Goal: Task Accomplishment & Management: Manage account settings

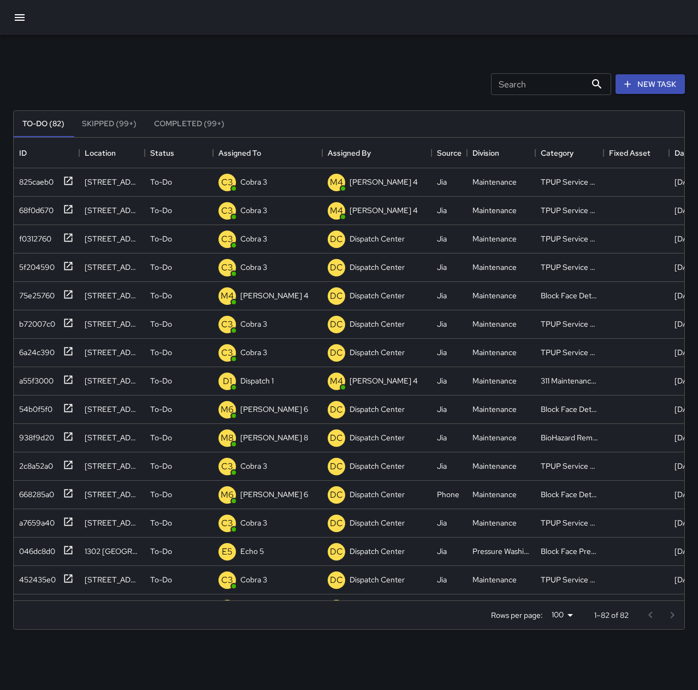
scroll to position [455, 663]
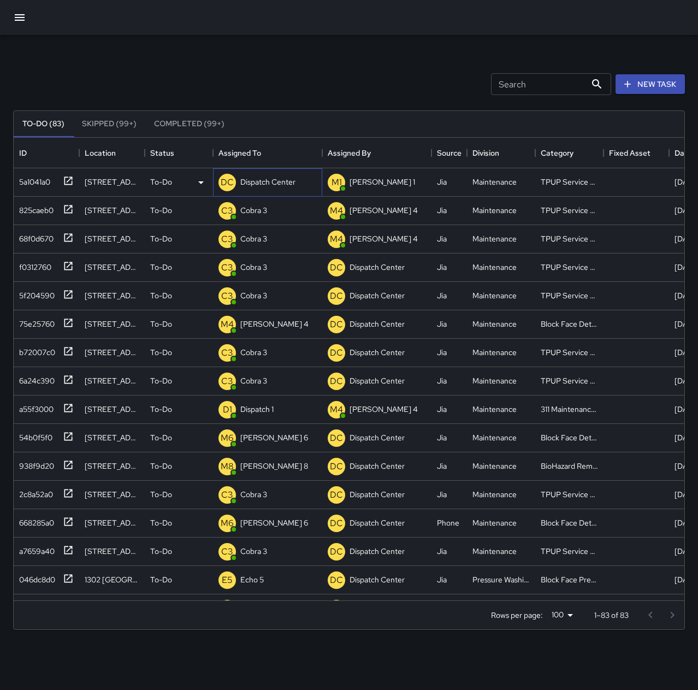
click at [258, 181] on p "Dispatch Center" at bounding box center [267, 181] width 55 height 11
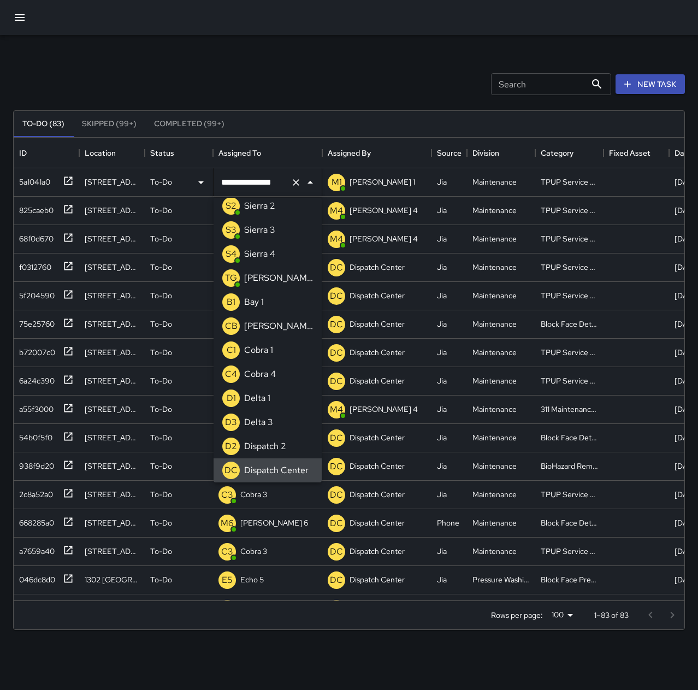
click at [295, 178] on icon "Clear" at bounding box center [296, 182] width 11 height 11
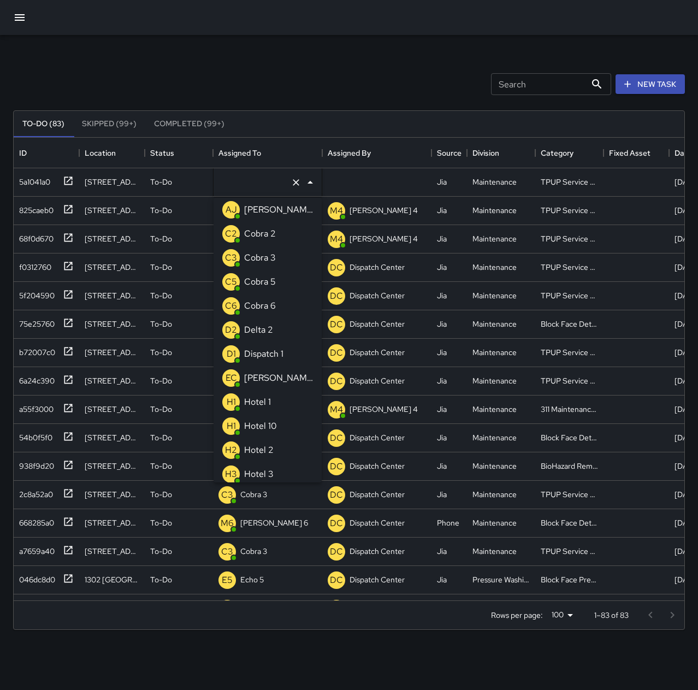
click at [257, 255] on p "Cobra 3" at bounding box center [260, 257] width 32 height 13
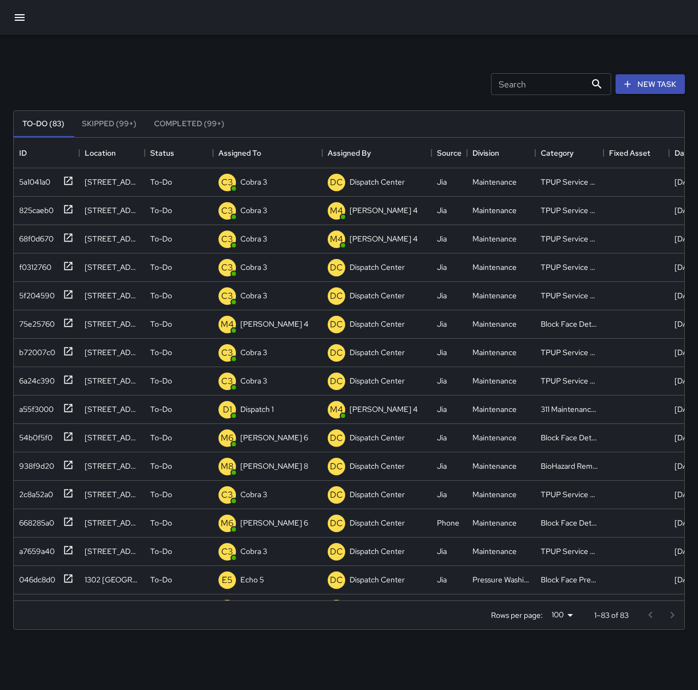
click at [267, 52] on div "Search Search New Task To-Do (83) Skipped (99+) Completed (99+) ID Location Sta…" at bounding box center [349, 340] width 698 height 610
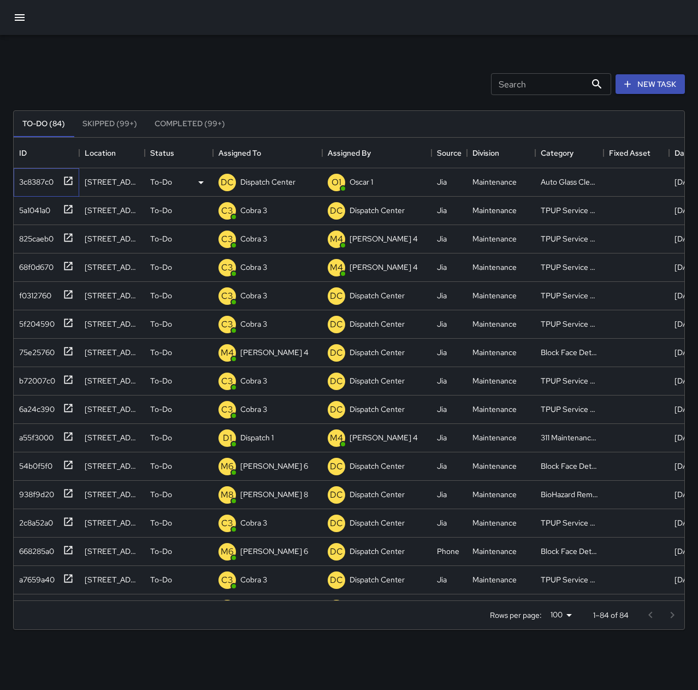
click at [41, 181] on div "3c8387c0" at bounding box center [34, 179] width 39 height 15
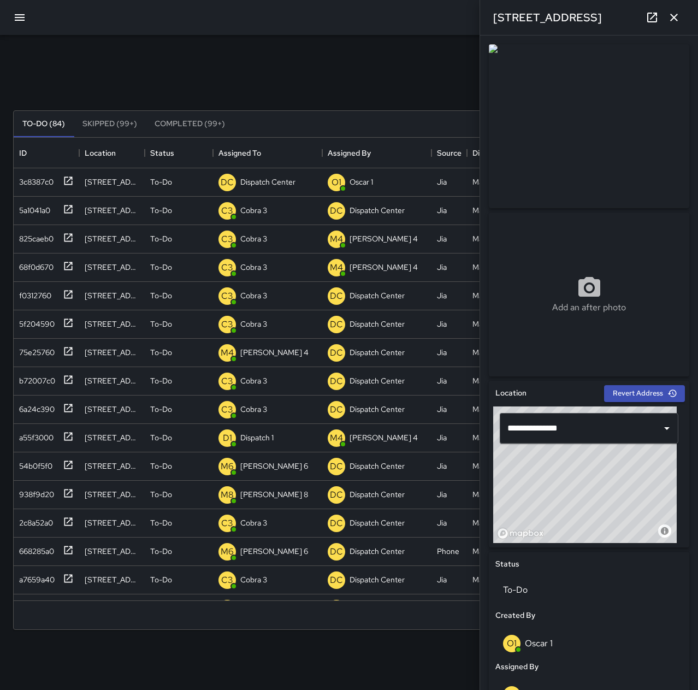
type input "**********"
click at [538, 499] on div "© Mapbox © OpenStreetMap Improve this map" at bounding box center [585, 475] width 184 height 137
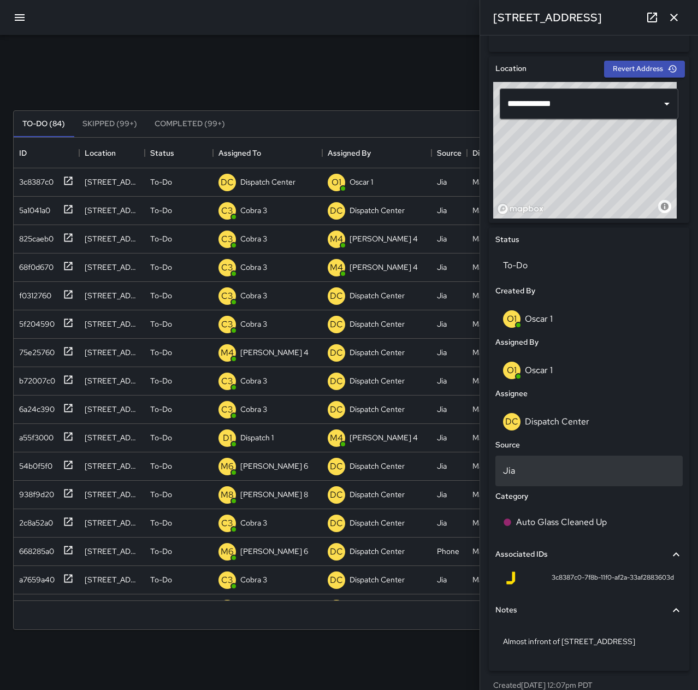
scroll to position [338, 0]
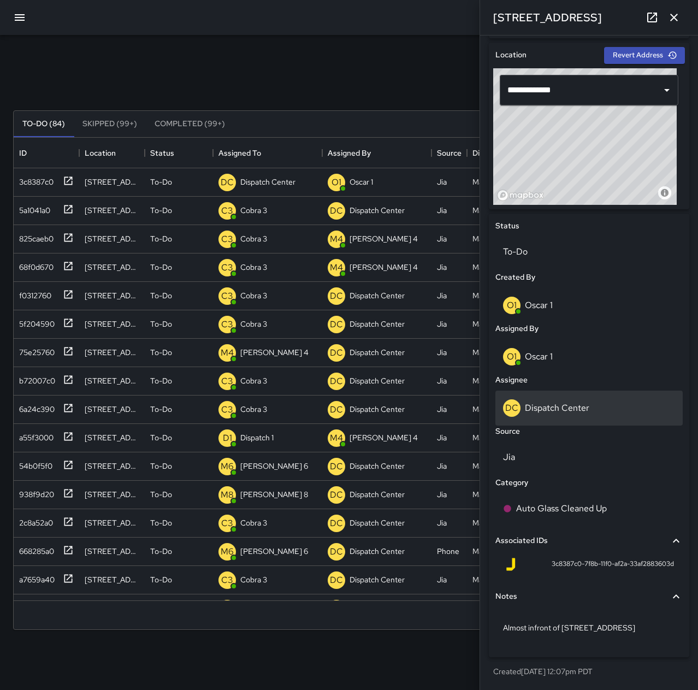
click at [573, 404] on p "Dispatch Center" at bounding box center [557, 407] width 64 height 11
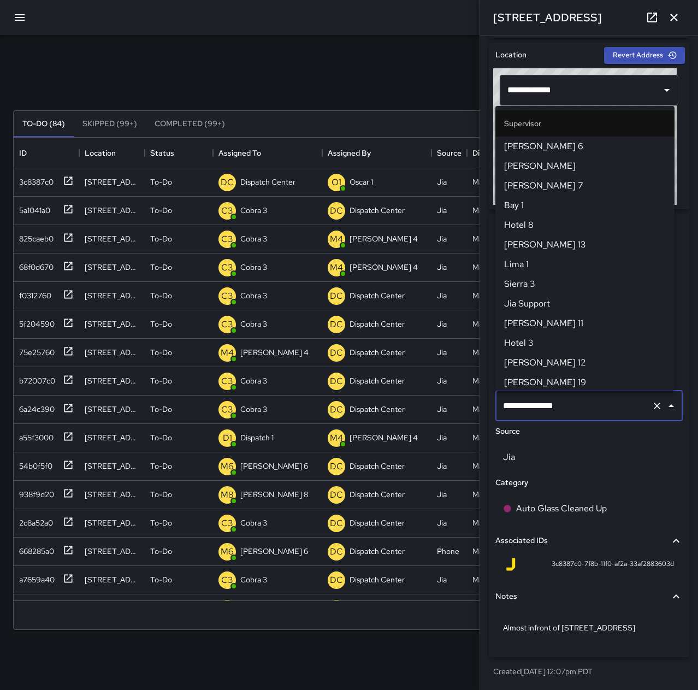
scroll to position [1044, 0]
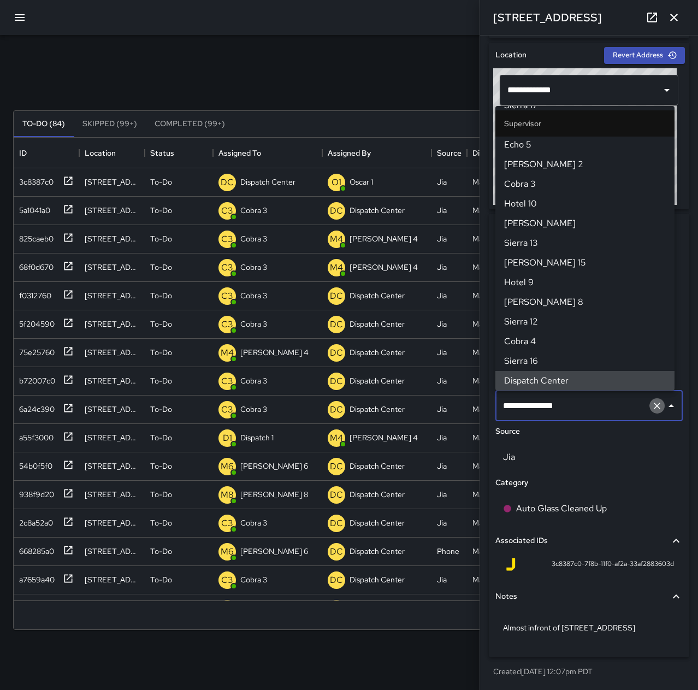
click at [652, 405] on icon "Clear" at bounding box center [657, 406] width 11 height 11
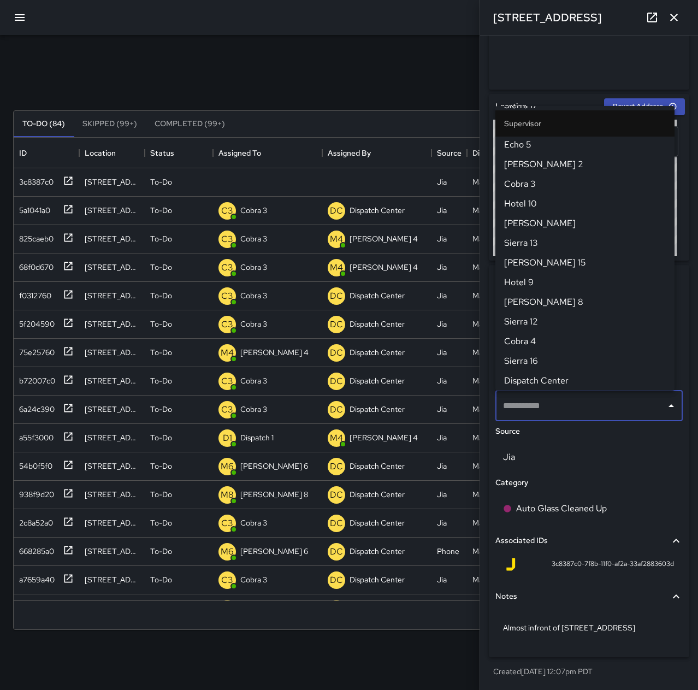
scroll to position [287, 0]
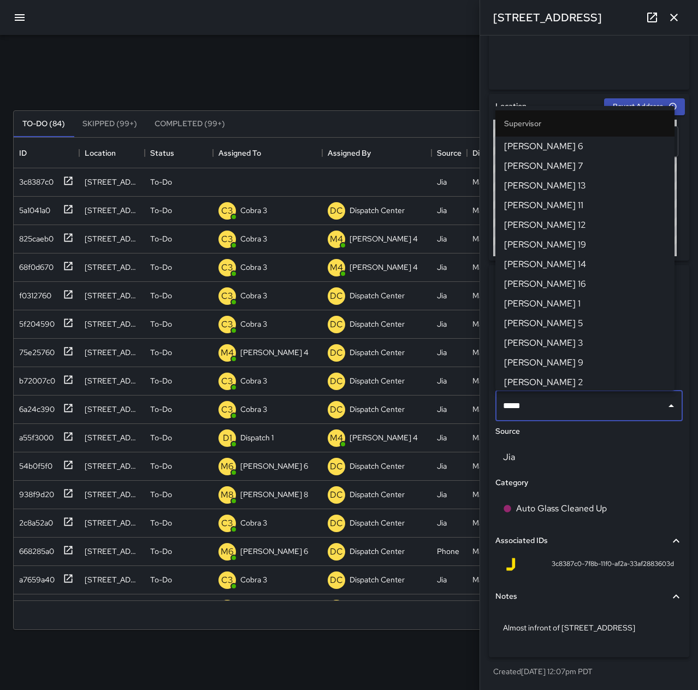
type input "******"
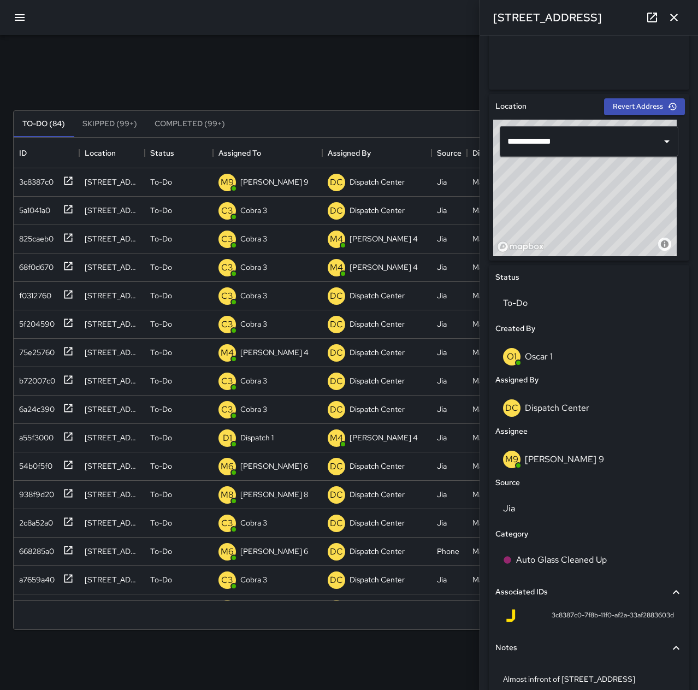
click at [682, 21] on button "button" at bounding box center [674, 18] width 22 height 22
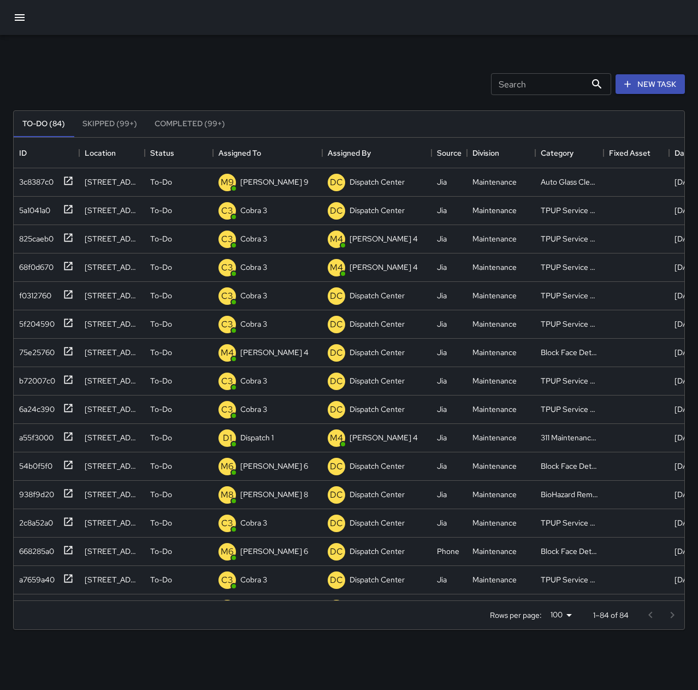
drag, startPoint x: 351, startPoint y: 76, endPoint x: 354, endPoint y: 83, distance: 6.9
click at [352, 77] on div "Search Search New Task" at bounding box center [349, 84] width 676 height 57
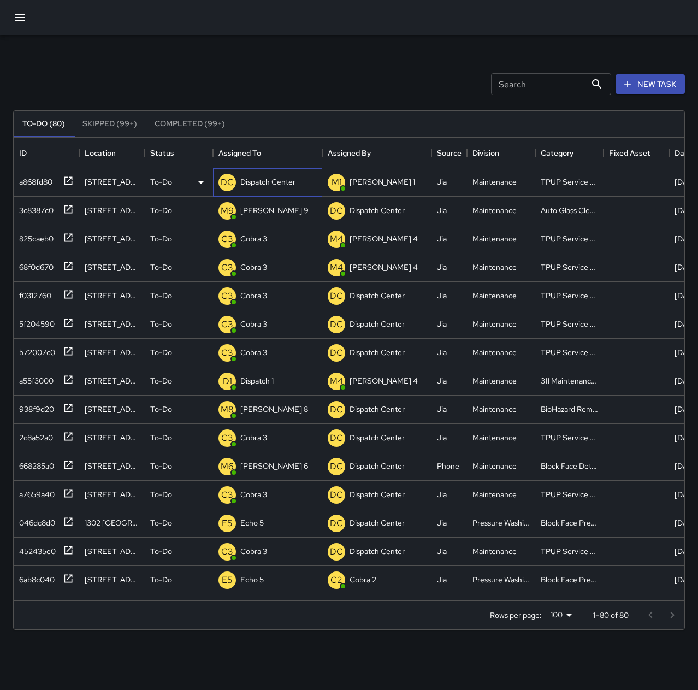
click at [282, 180] on p "Dispatch Center" at bounding box center [267, 181] width 55 height 11
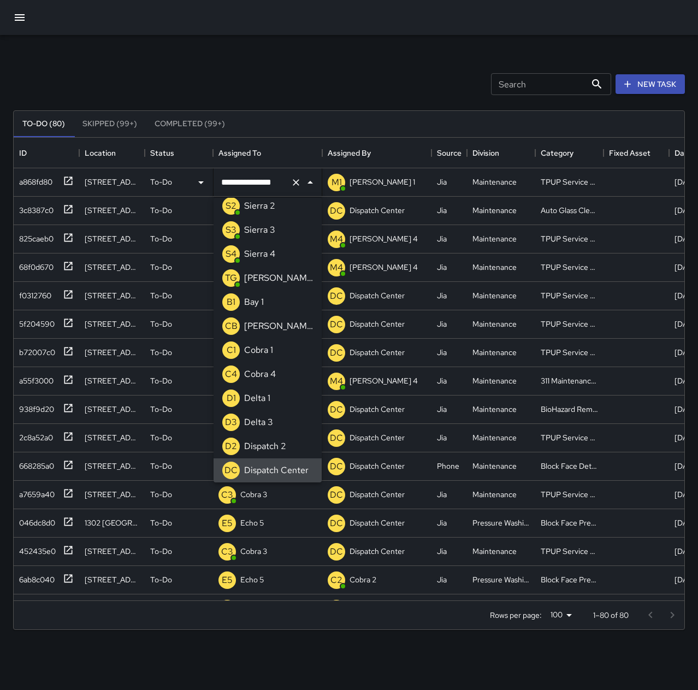
click at [299, 182] on icon "Clear" at bounding box center [296, 182] width 11 height 11
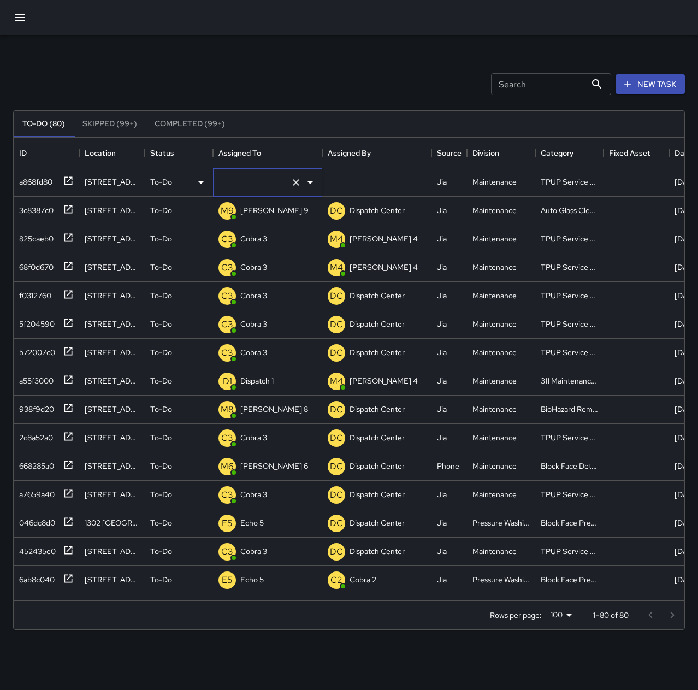
click at [309, 180] on icon "Open" at bounding box center [310, 182] width 13 height 13
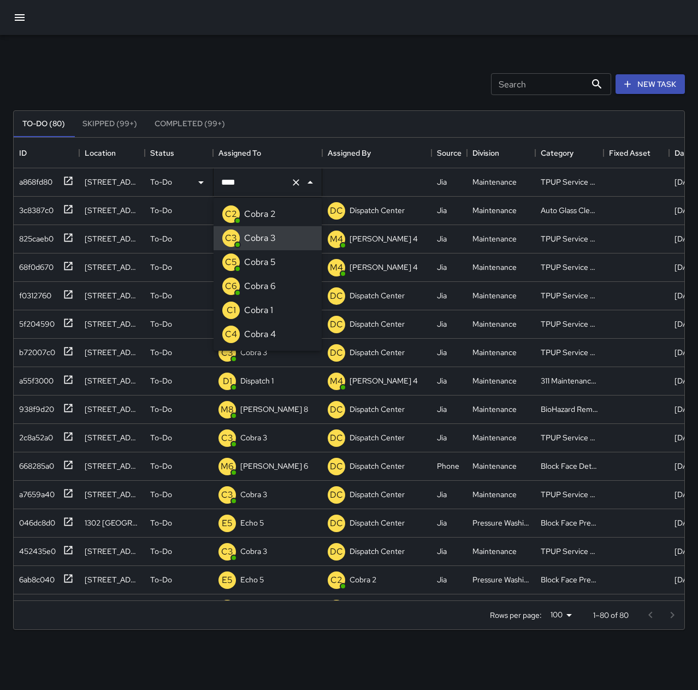
type input "*******"
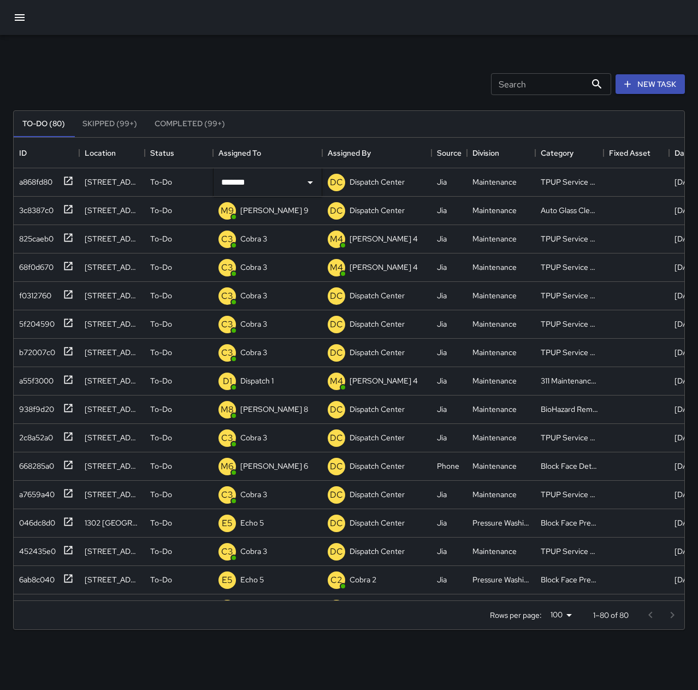
click at [256, 63] on div "Search Search New Task" at bounding box center [349, 84] width 676 height 57
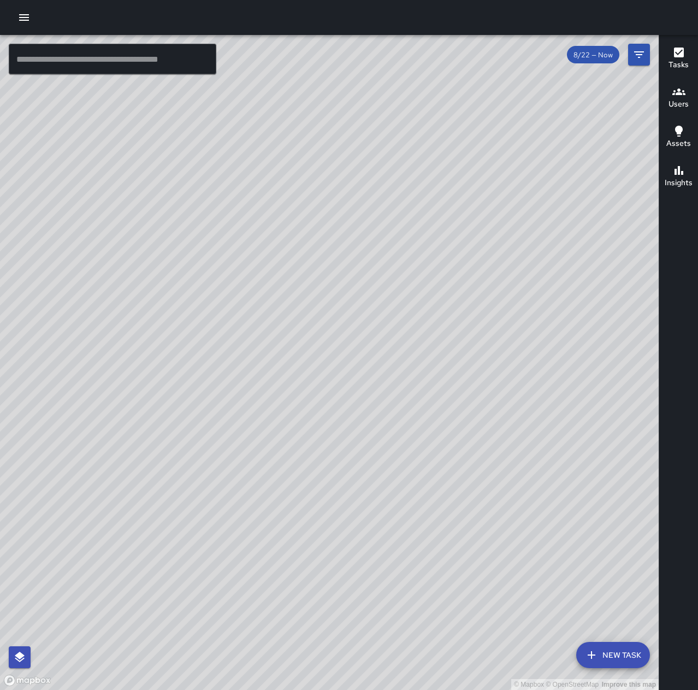
drag, startPoint x: 502, startPoint y: 475, endPoint x: 378, endPoint y: 275, distance: 235.0
click at [378, 275] on div "© Mapbox © OpenStreetMap Improve this map" at bounding box center [329, 362] width 659 height 655
drag, startPoint x: 477, startPoint y: 364, endPoint x: 407, endPoint y: 625, distance: 269.9
click at [410, 628] on div "© Mapbox © OpenStreetMap Improve this map" at bounding box center [329, 362] width 659 height 655
drag, startPoint x: 458, startPoint y: 613, endPoint x: 469, endPoint y: 476, distance: 136.5
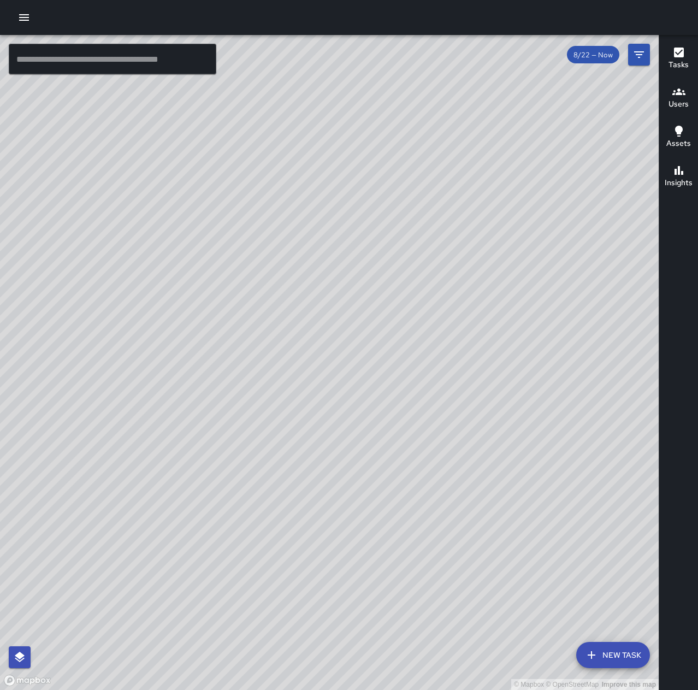
click at [469, 476] on div "© Mapbox © OpenStreetMap Improve this map" at bounding box center [329, 362] width 659 height 655
click at [249, 186] on div "© Mapbox © OpenStreetMap Improve this map" at bounding box center [329, 362] width 659 height 655
drag, startPoint x: 166, startPoint y: 414, endPoint x: 404, endPoint y: 303, distance: 262.6
click at [404, 303] on div "© Mapbox © OpenStreetMap Improve this map" at bounding box center [329, 362] width 659 height 655
drag, startPoint x: 526, startPoint y: 322, endPoint x: 254, endPoint y: 519, distance: 335.8
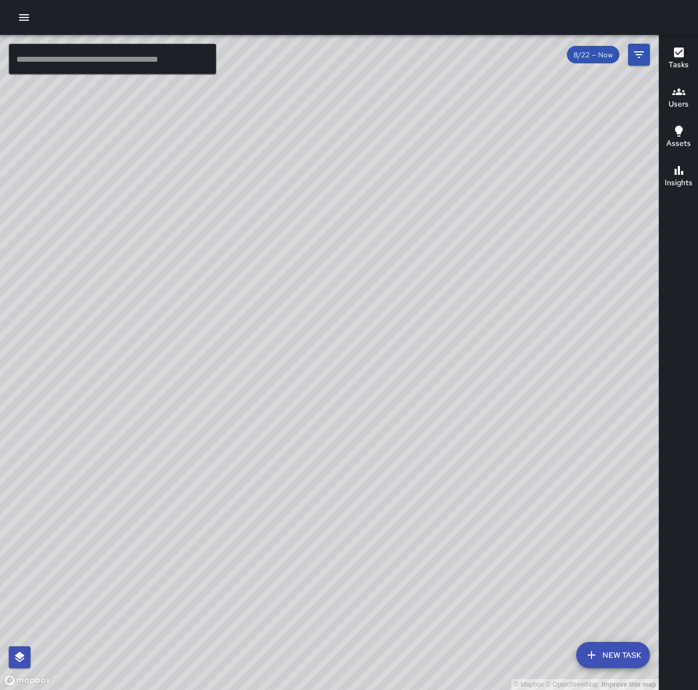
click at [254, 519] on div "© Mapbox © OpenStreetMap Improve this map" at bounding box center [329, 362] width 659 height 655
drag, startPoint x: 215, startPoint y: 585, endPoint x: 347, endPoint y: 189, distance: 417.6
click at [341, 204] on div "© Mapbox © OpenStreetMap Improve this map" at bounding box center [329, 362] width 659 height 655
drag, startPoint x: 280, startPoint y: 561, endPoint x: 459, endPoint y: 149, distance: 448.6
click at [459, 149] on div "© Mapbox © OpenStreetMap Improve this map" at bounding box center [329, 362] width 659 height 655
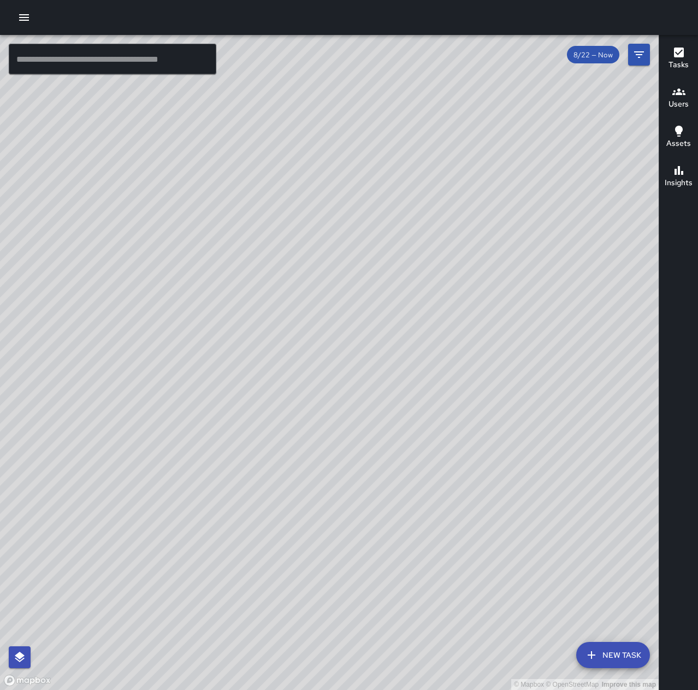
drag, startPoint x: 309, startPoint y: 311, endPoint x: 421, endPoint y: 417, distance: 154.2
click at [421, 417] on div "© Mapbox © OpenStreetMap Improve this map" at bounding box center [329, 362] width 659 height 655
drag, startPoint x: 354, startPoint y: 391, endPoint x: 426, endPoint y: 425, distance: 80.0
click at [426, 425] on div "© Mapbox © OpenStreetMap Improve this map" at bounding box center [329, 362] width 659 height 655
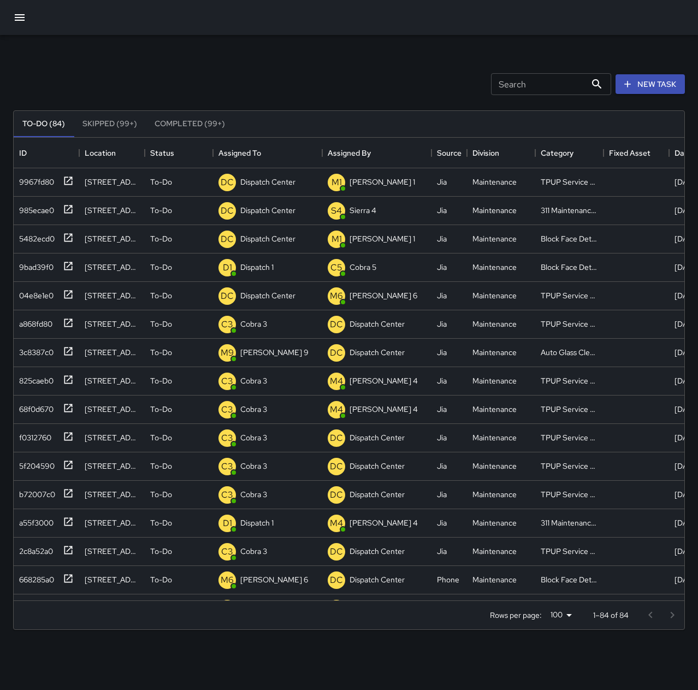
scroll to position [455, 663]
click at [283, 180] on p "Dispatch Center" at bounding box center [267, 181] width 55 height 11
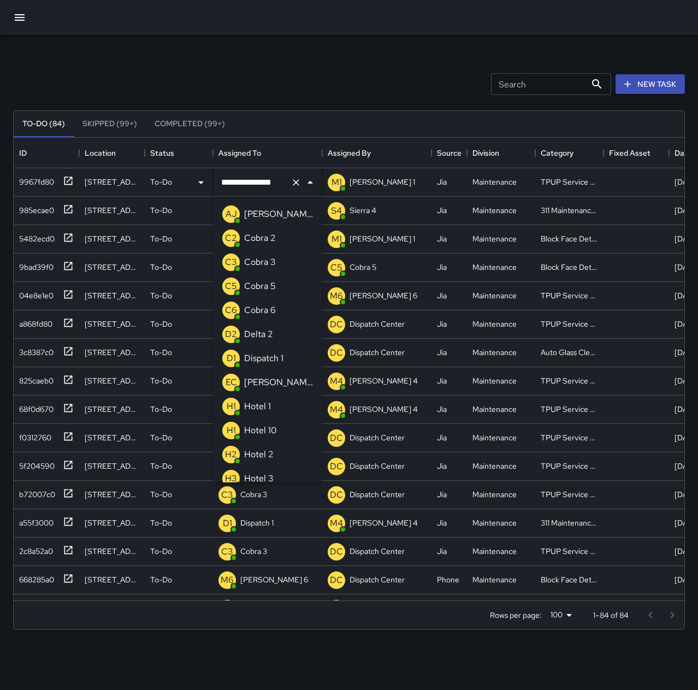
scroll to position [633, 0]
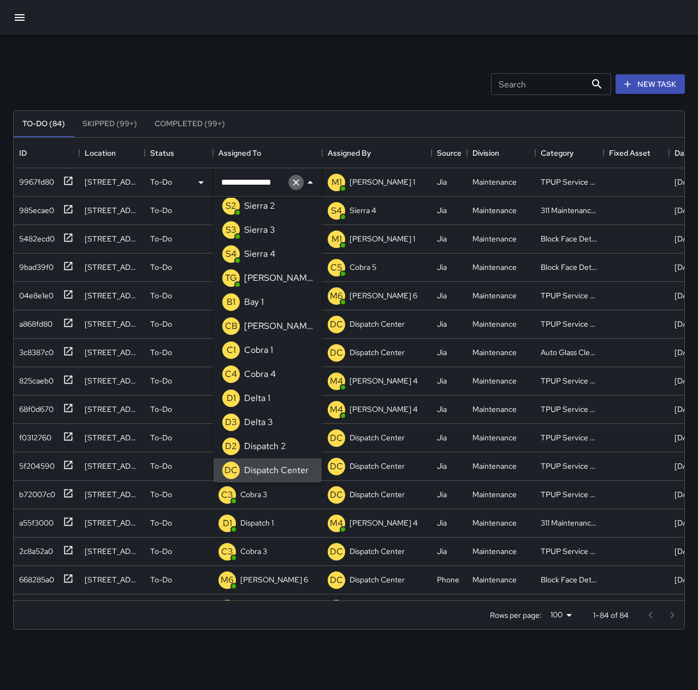
click at [297, 179] on icon "Clear" at bounding box center [296, 182] width 11 height 11
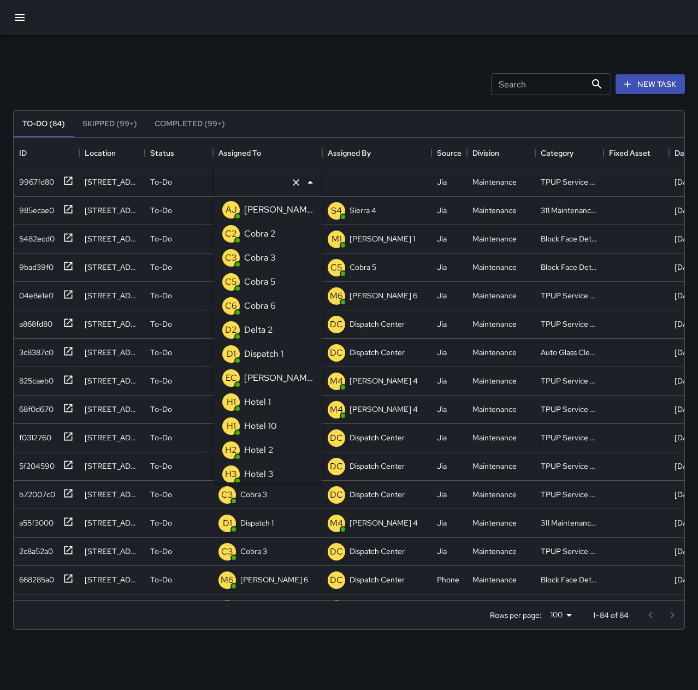
click at [276, 258] on div "Cobra 3" at bounding box center [260, 257] width 36 height 17
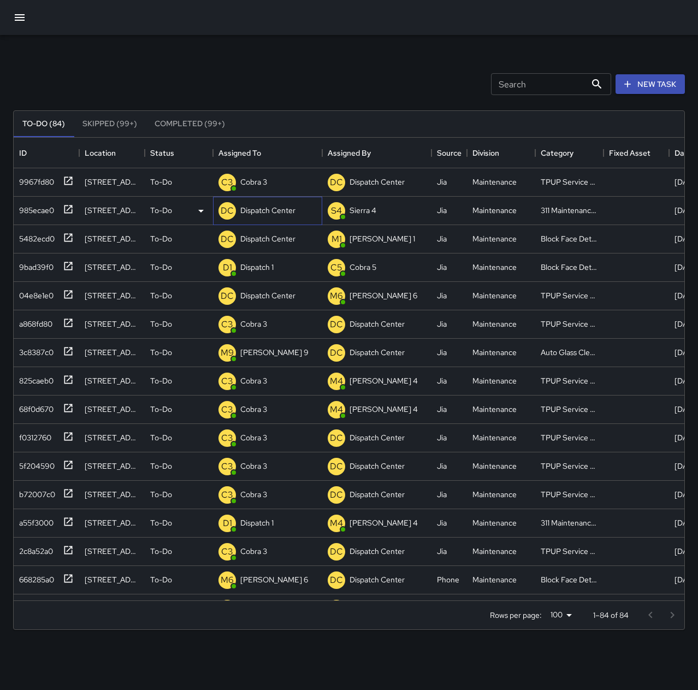
click at [278, 210] on p "Dispatch Center" at bounding box center [267, 210] width 55 height 11
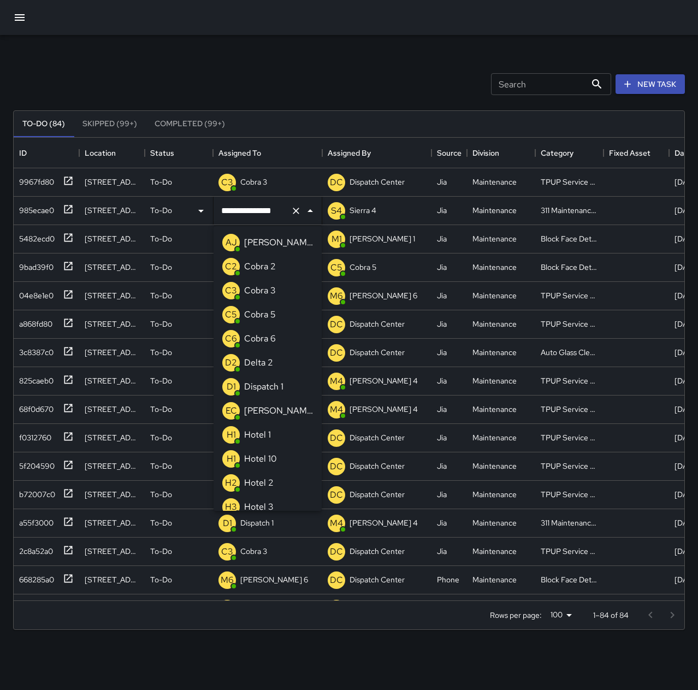
scroll to position [633, 0]
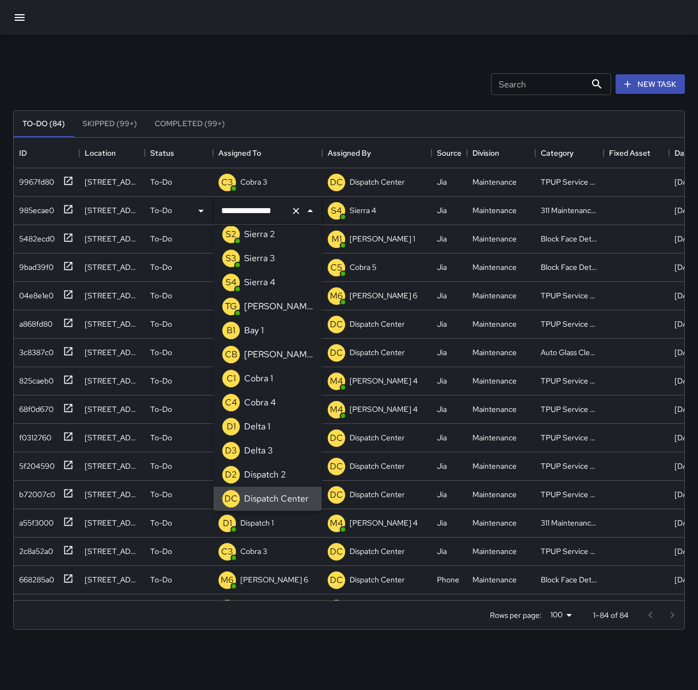
click at [286, 83] on div "Search Search New Task" at bounding box center [349, 84] width 676 height 57
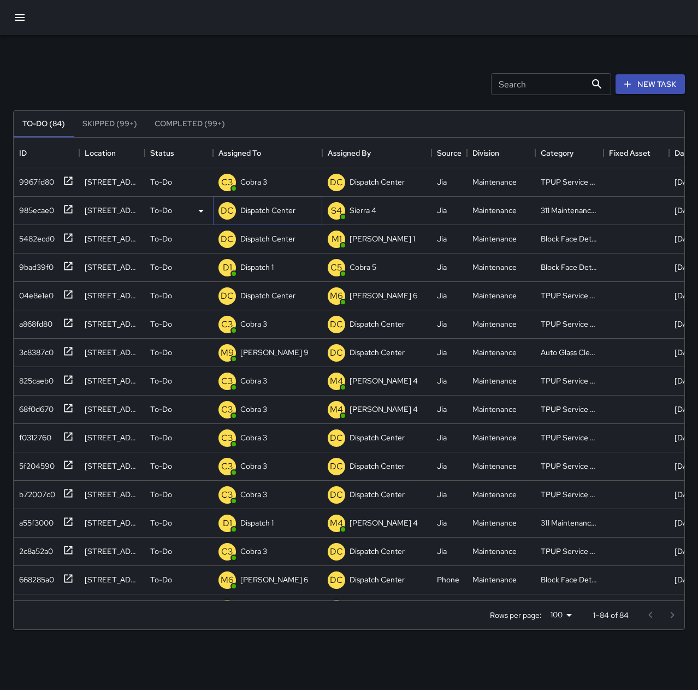
click at [272, 212] on p "Dispatch Center" at bounding box center [267, 210] width 55 height 11
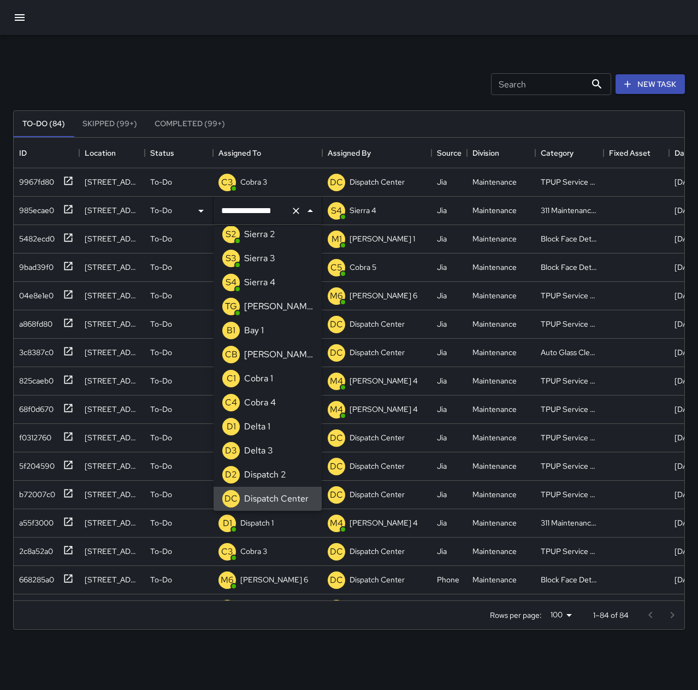
click at [292, 210] on icon "Clear" at bounding box center [296, 210] width 11 height 11
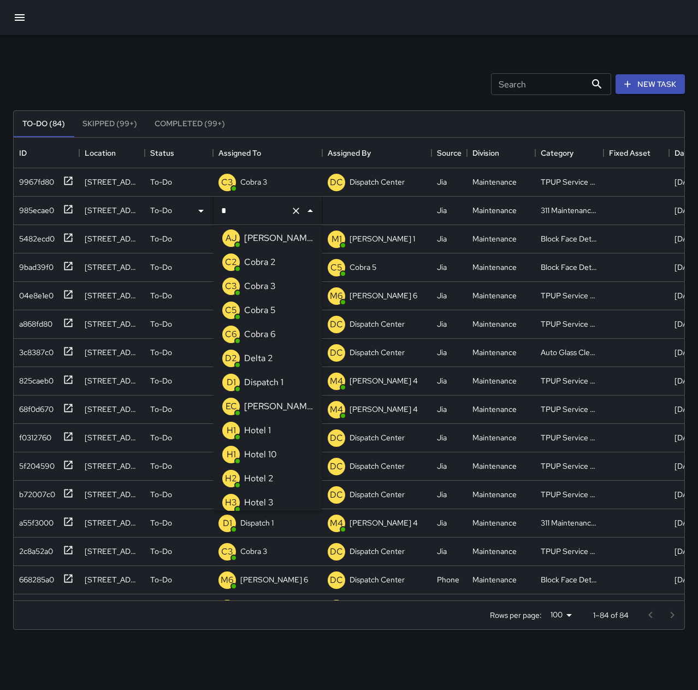
scroll to position [0, 0]
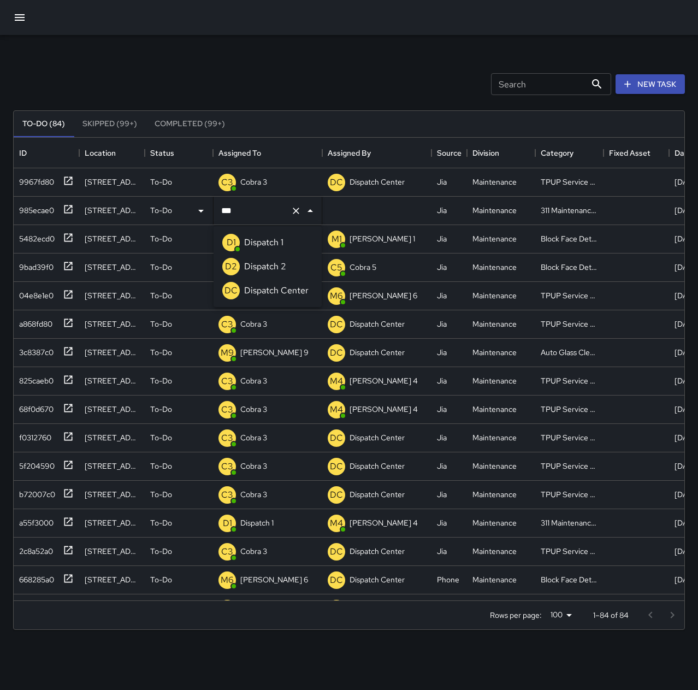
type input "****"
click at [257, 238] on p "Dispatch 1" at bounding box center [263, 242] width 39 height 13
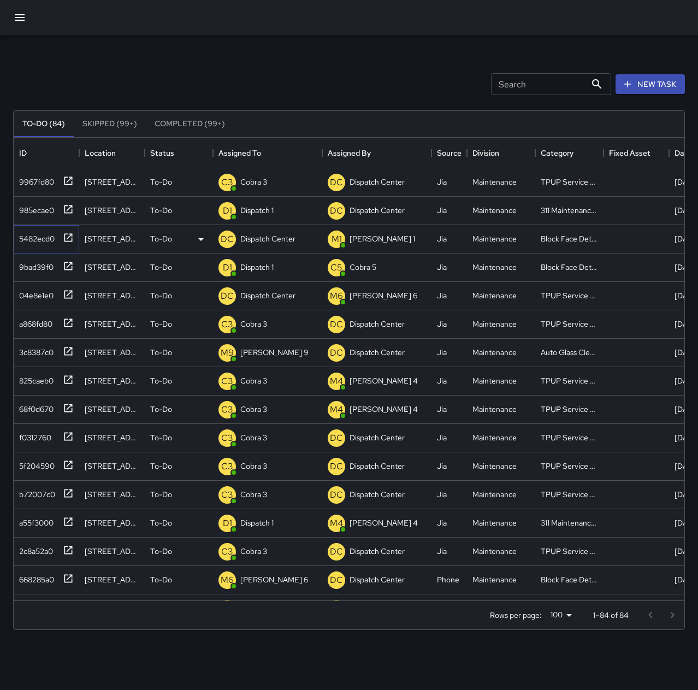
click at [39, 232] on div "5482ecd0" at bounding box center [35, 236] width 40 height 15
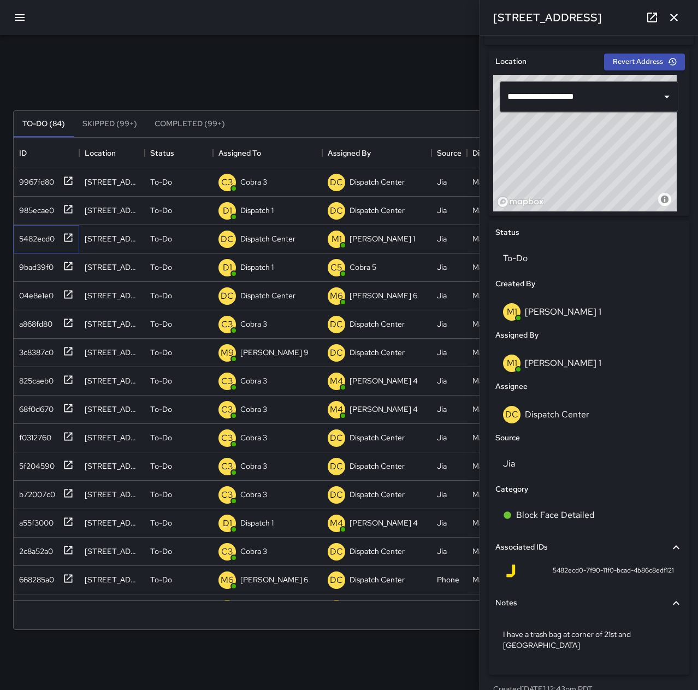
scroll to position [328, 0]
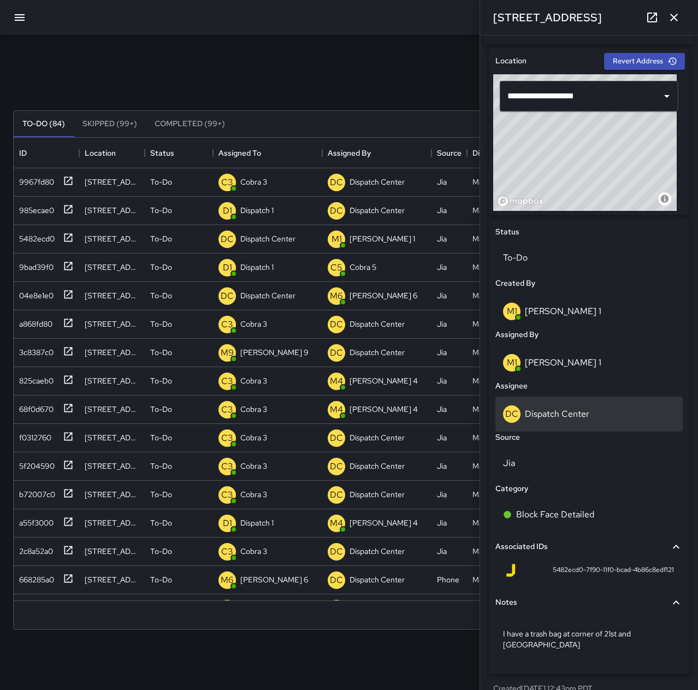
click at [576, 417] on p "Dispatch Center" at bounding box center [557, 413] width 64 height 11
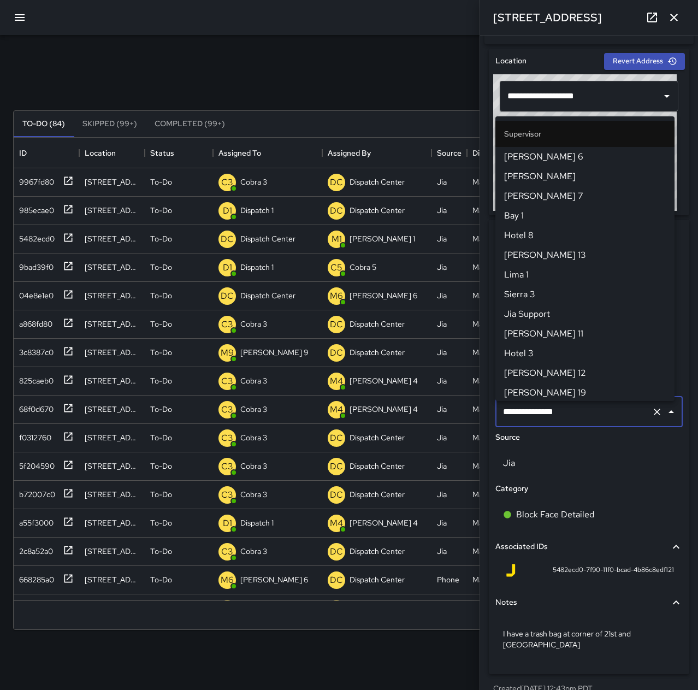
scroll to position [1044, 0]
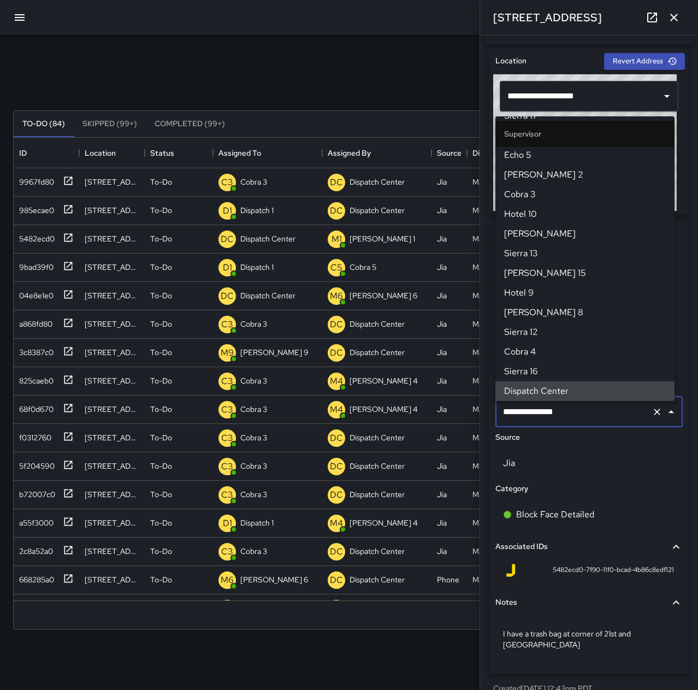
click at [652, 417] on icon "Clear" at bounding box center [657, 412] width 11 height 11
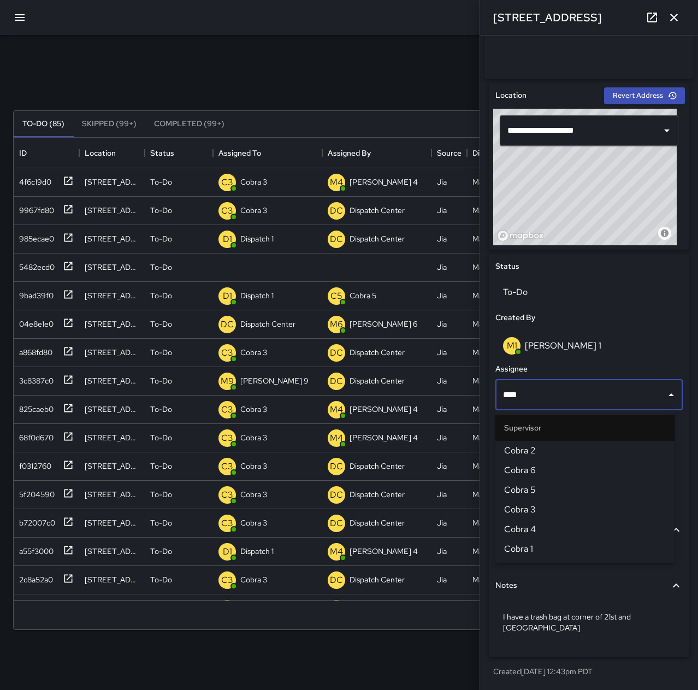
type input "*****"
click at [555, 507] on span "Cobra 3" at bounding box center [585, 509] width 162 height 13
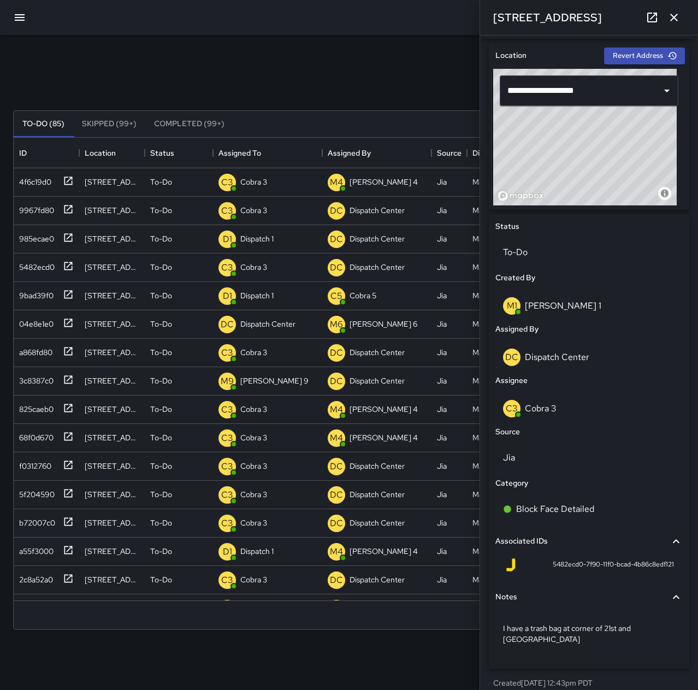
scroll to position [349, 0]
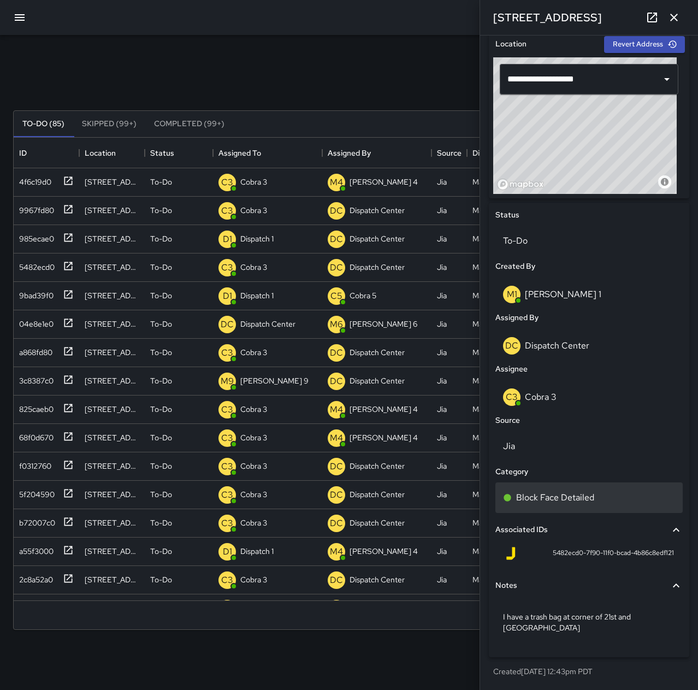
click at [576, 500] on p "Block Face Detailed" at bounding box center [555, 497] width 78 height 13
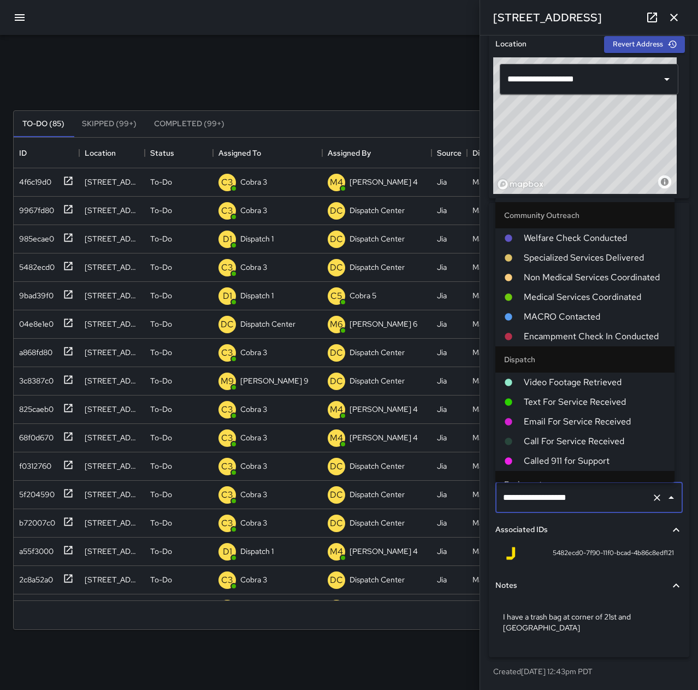
scroll to position [644, 0]
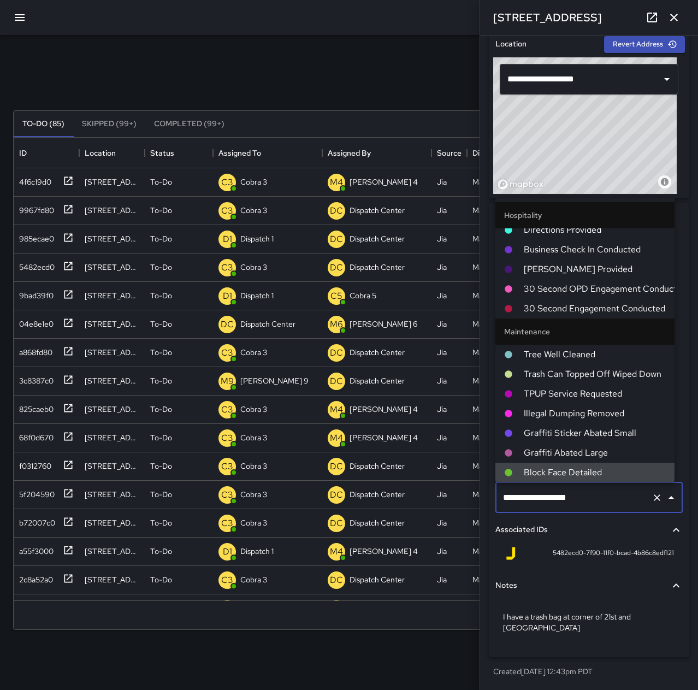
click at [652, 496] on icon "Clear" at bounding box center [657, 497] width 11 height 11
click at [586, 392] on span "TPUP Service Requested" at bounding box center [595, 393] width 142 height 13
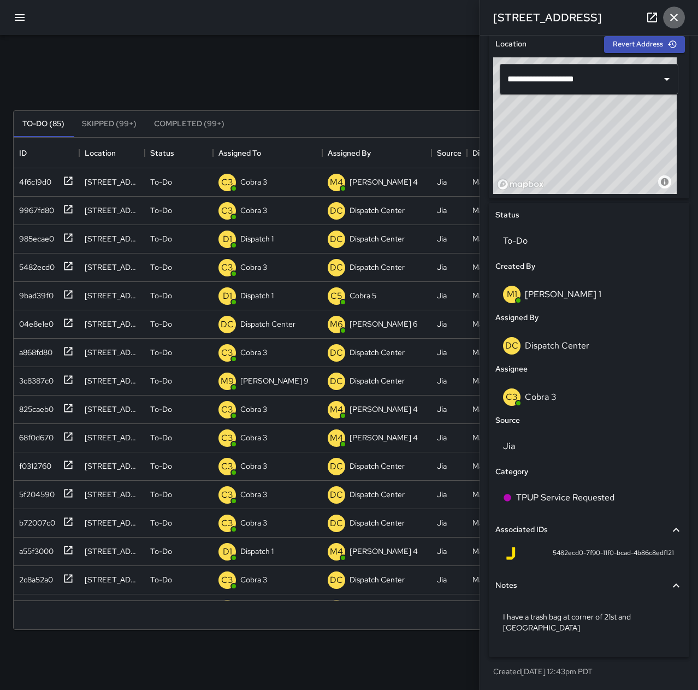
click at [675, 17] on icon "button" at bounding box center [674, 18] width 8 height 8
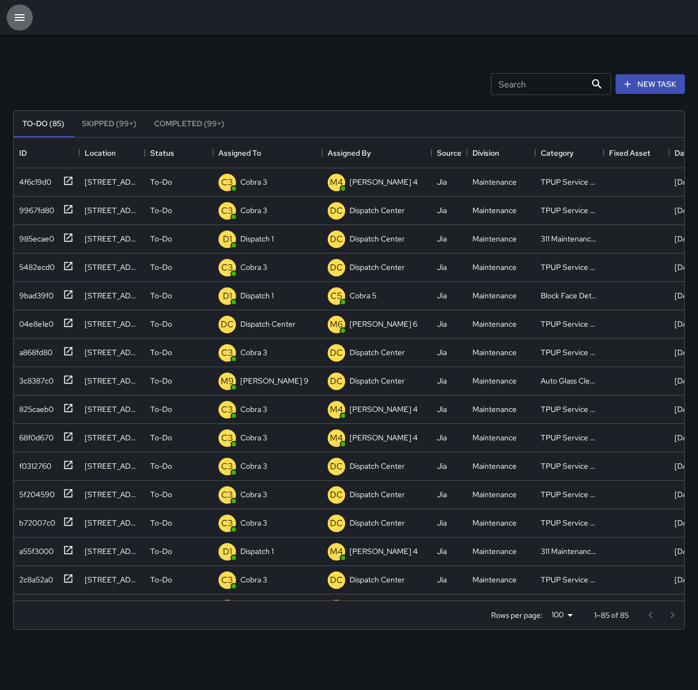
click at [14, 15] on icon "button" at bounding box center [19, 17] width 13 height 13
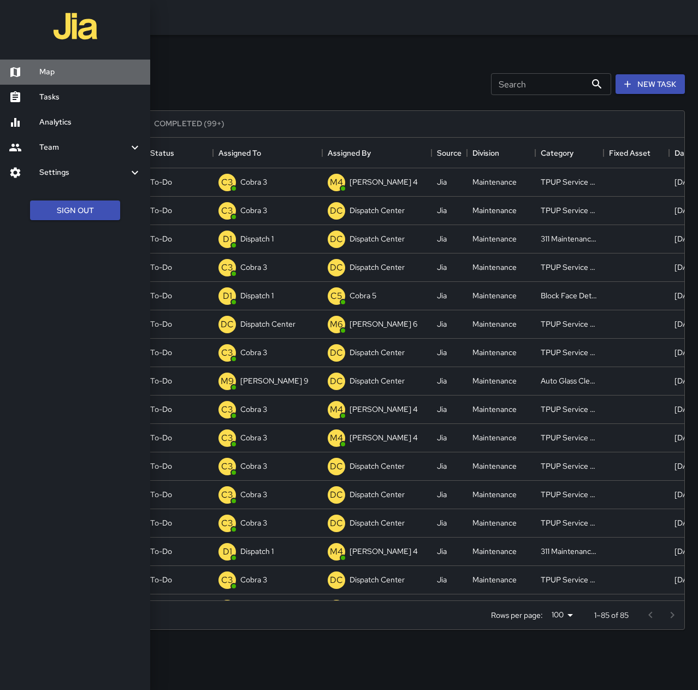
click at [64, 69] on h6 "Map" at bounding box center [90, 72] width 102 height 12
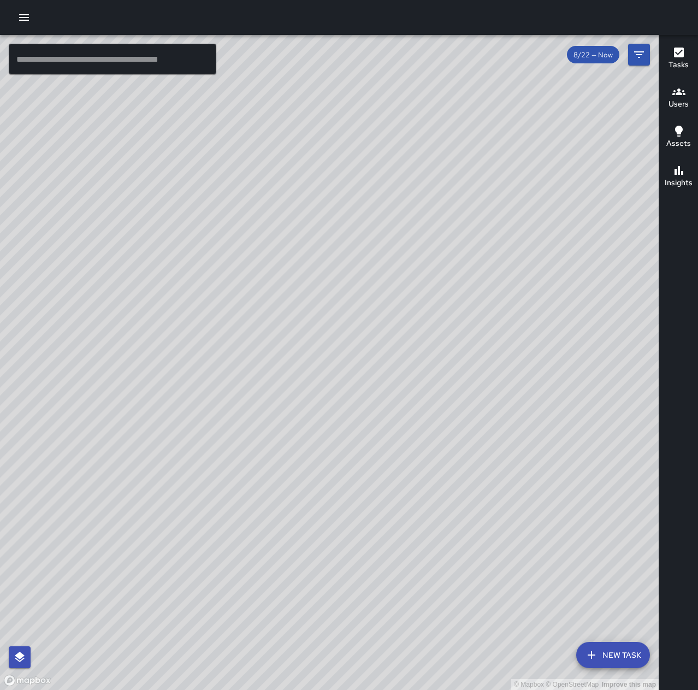
click at [121, 62] on input "text" at bounding box center [113, 59] width 208 height 31
click at [99, 63] on input "text" at bounding box center [113, 59] width 208 height 31
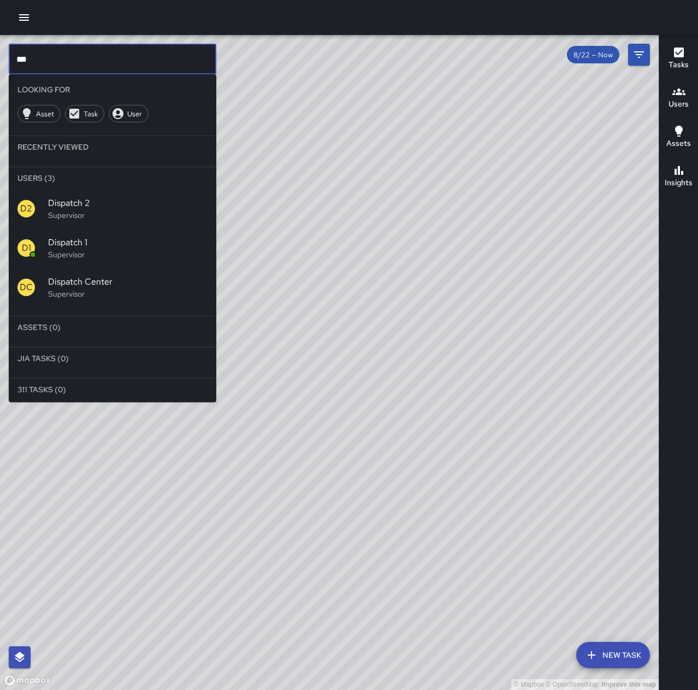
type input "***"
click at [87, 263] on div "D1 Dispatch 1 Supervisor" at bounding box center [113, 247] width 208 height 39
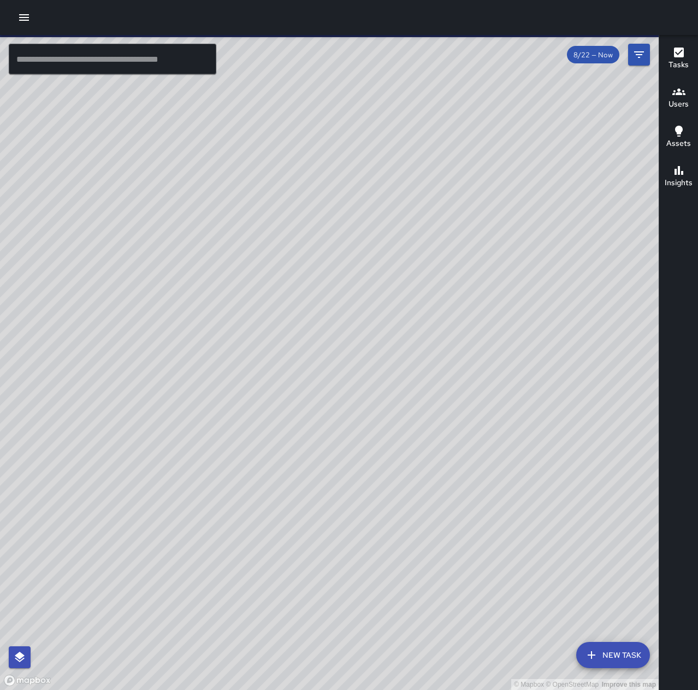
click at [133, 57] on input "text" at bounding box center [113, 59] width 208 height 31
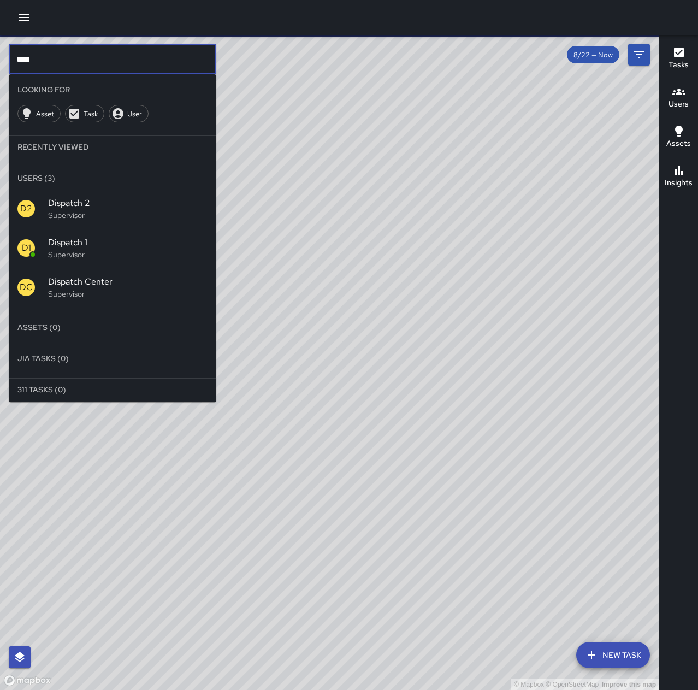
type input "*****"
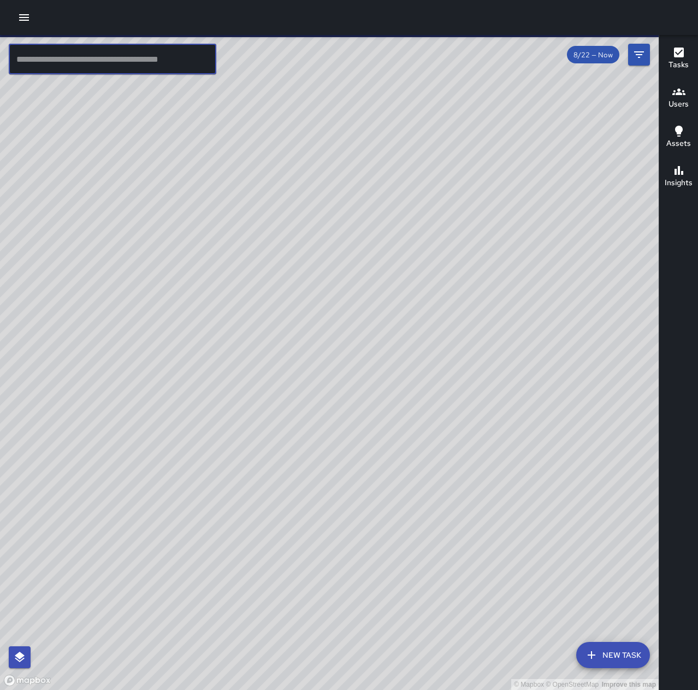
click at [150, 52] on input "text" at bounding box center [113, 59] width 208 height 31
type input "**"
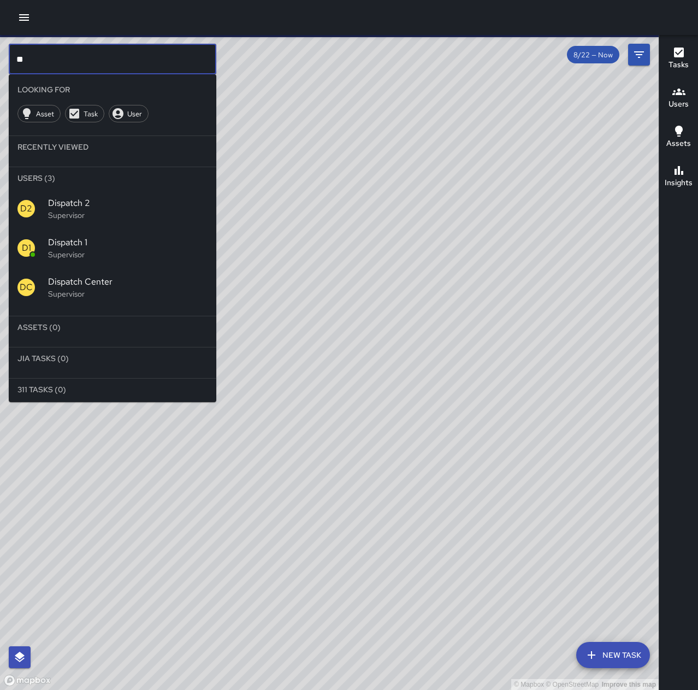
click at [135, 257] on p "Supervisor" at bounding box center [128, 254] width 160 height 11
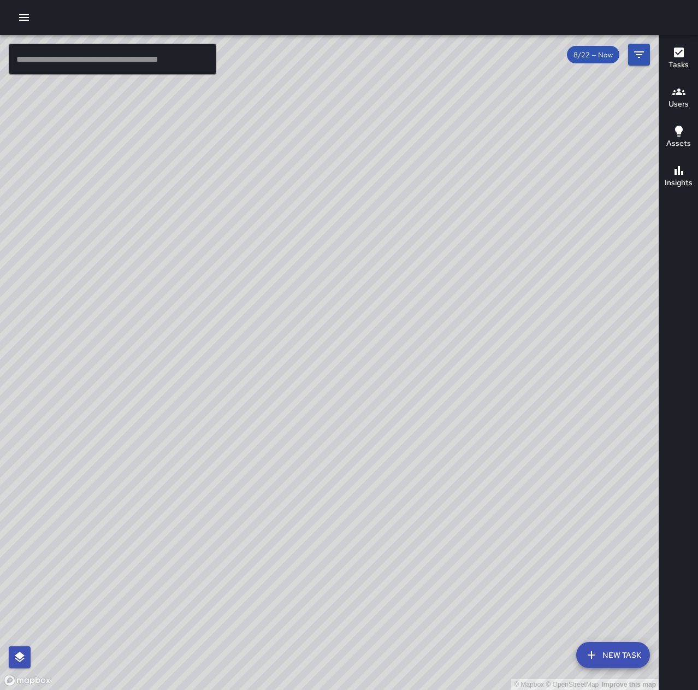
click at [120, 55] on input "text" at bounding box center [113, 59] width 208 height 31
type input "***"
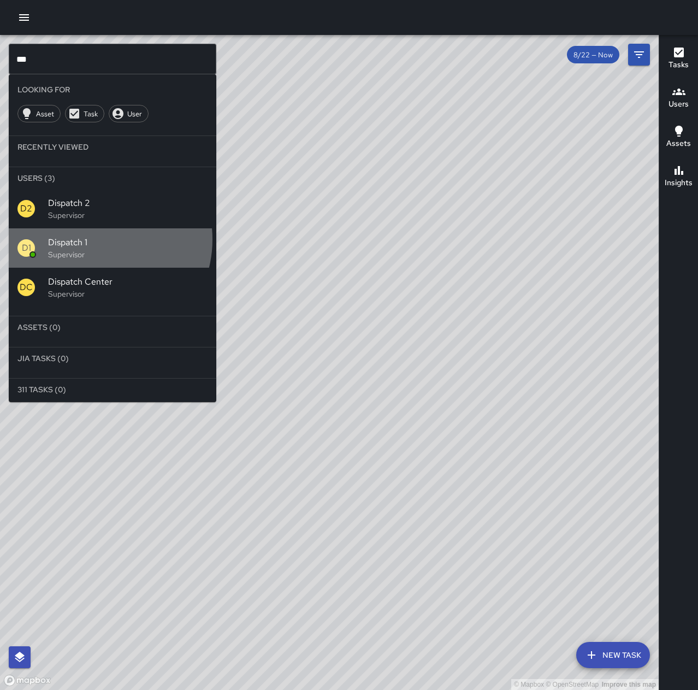
click at [94, 239] on span "Dispatch 1" at bounding box center [128, 242] width 160 height 13
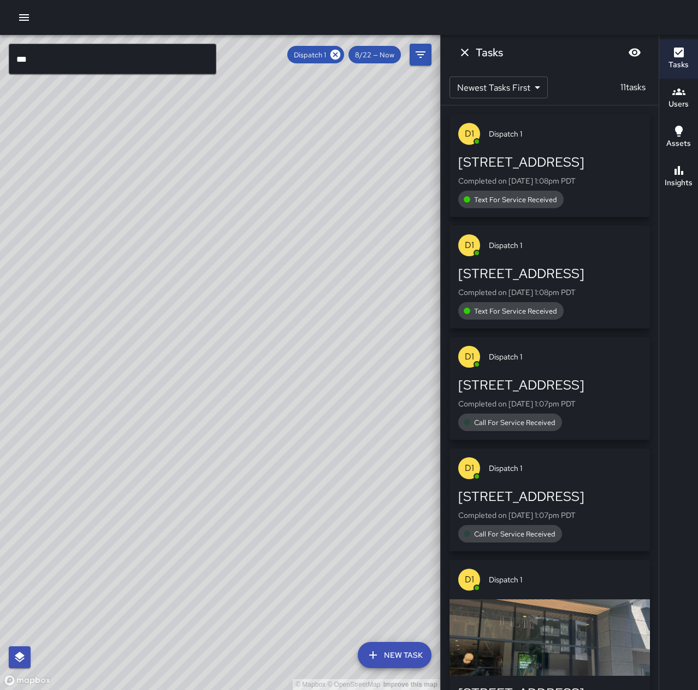
click at [548, 198] on span "Text For Service Received" at bounding box center [516, 199] width 96 height 9
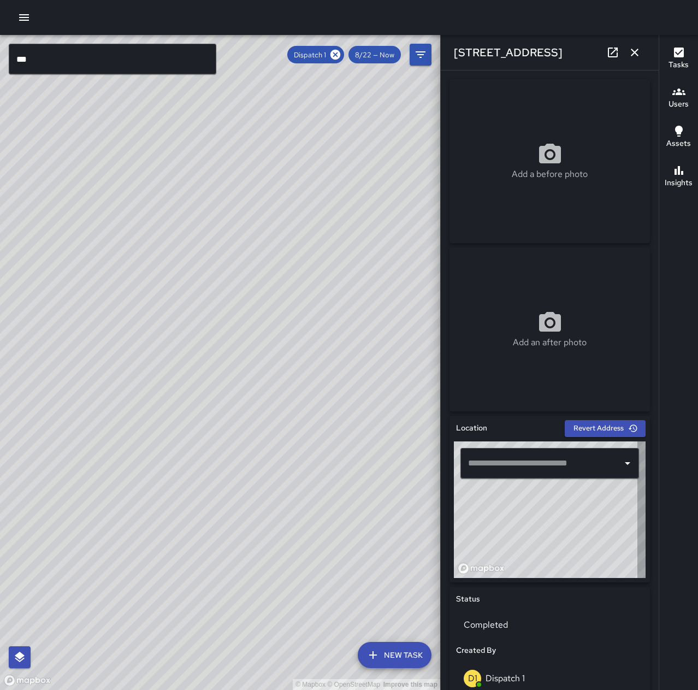
type input "**********"
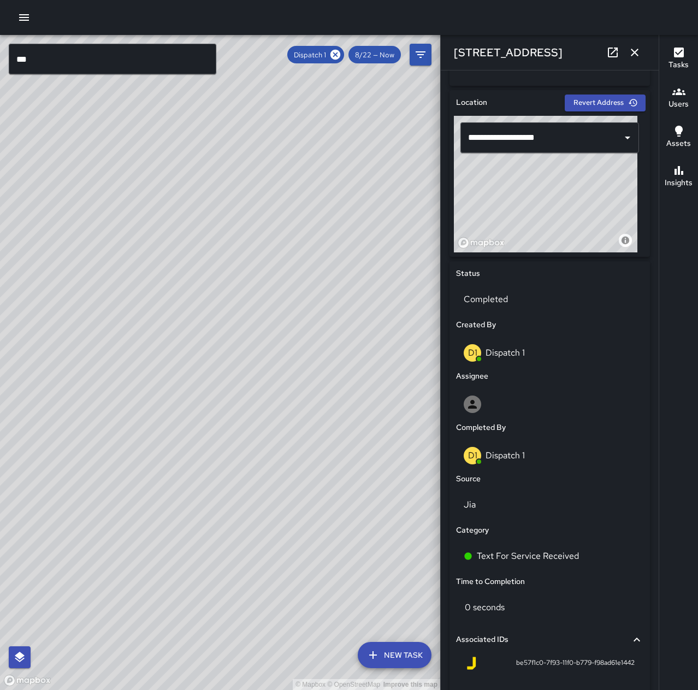
scroll to position [437, 0]
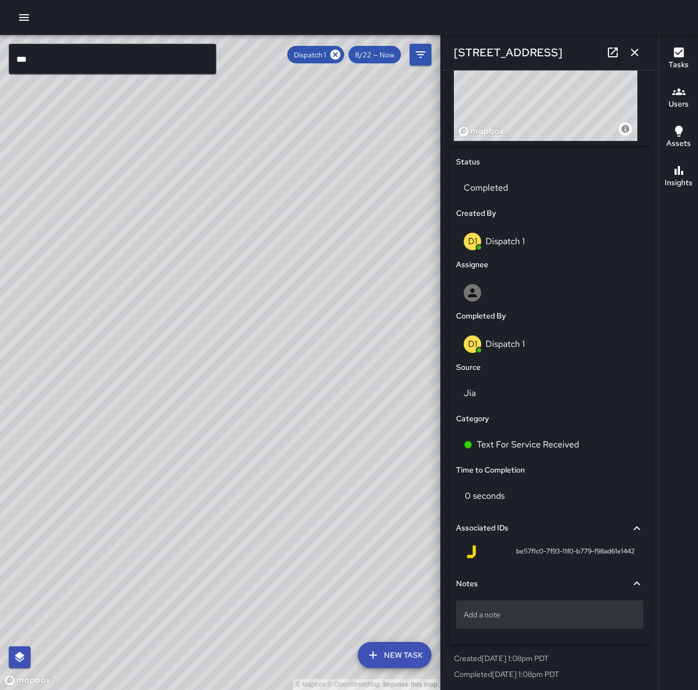
click at [557, 615] on p "Add a note" at bounding box center [550, 614] width 172 height 11
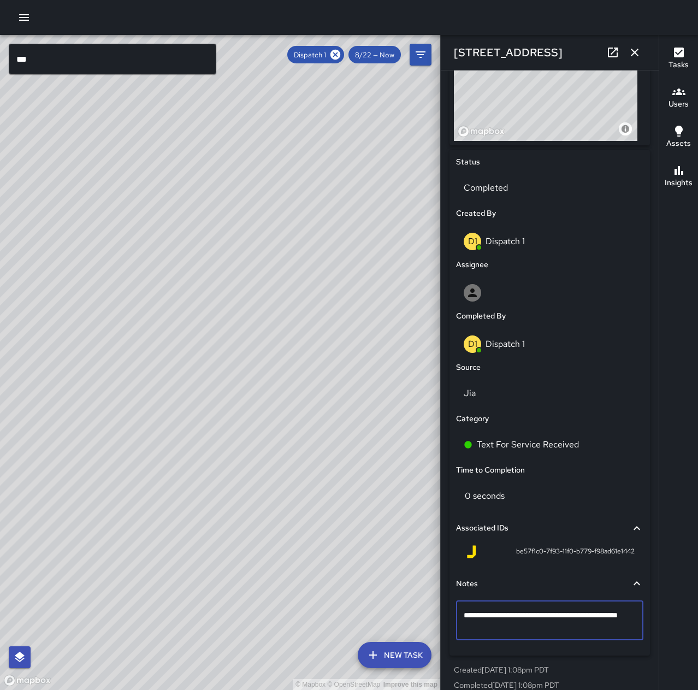
type textarea "**********"
click at [633, 50] on icon "button" at bounding box center [635, 53] width 8 height 8
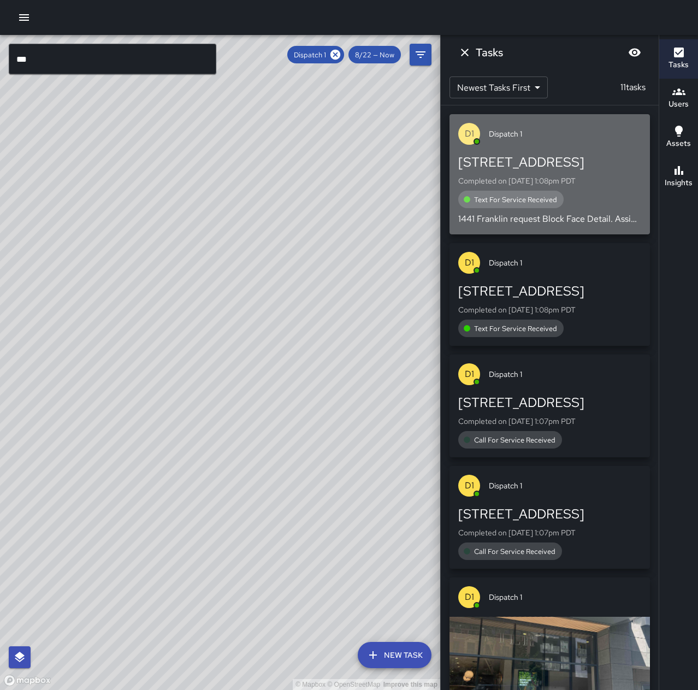
click at [558, 179] on p "Completed on 8/22/2025, 1:08pm PDT" at bounding box center [549, 180] width 183 height 11
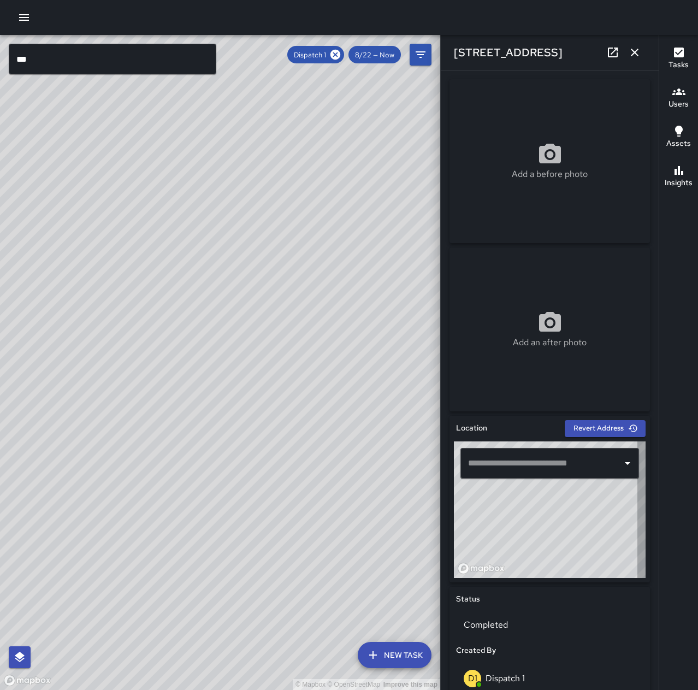
type input "**********"
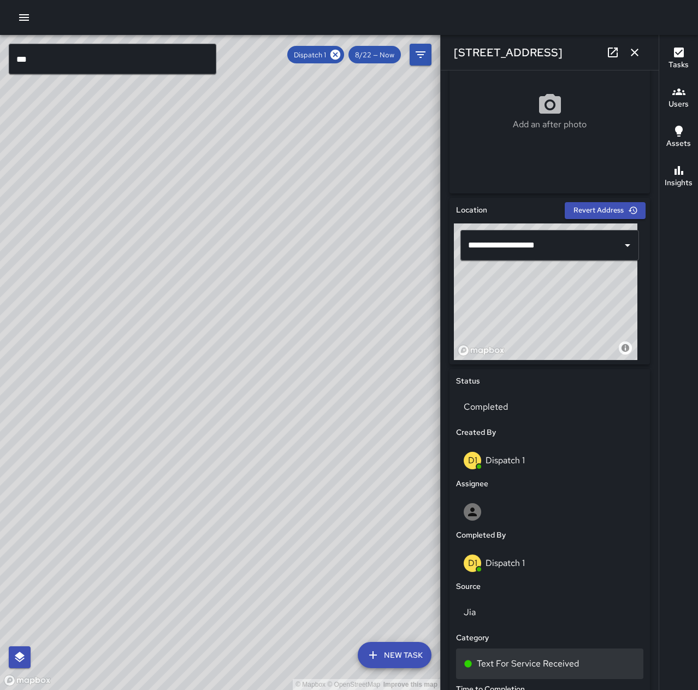
scroll to position [219, 0]
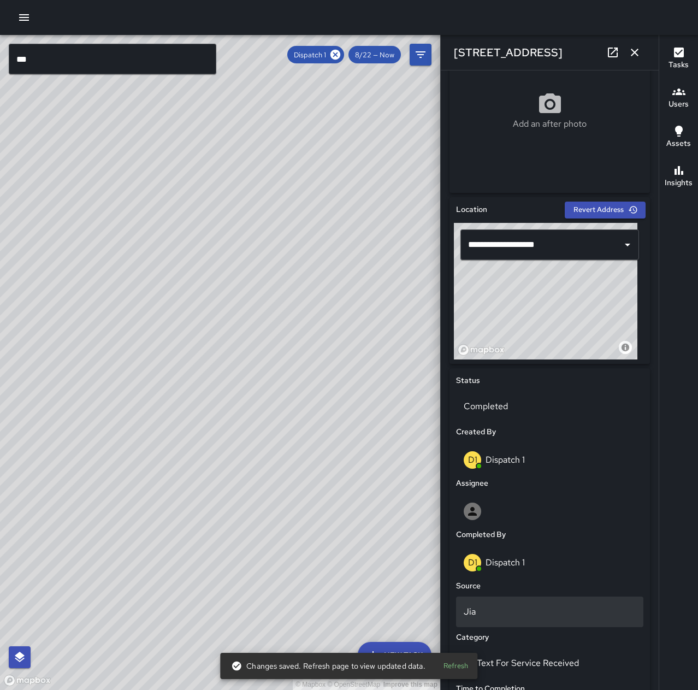
click at [540, 610] on p "Jia" at bounding box center [550, 611] width 172 height 13
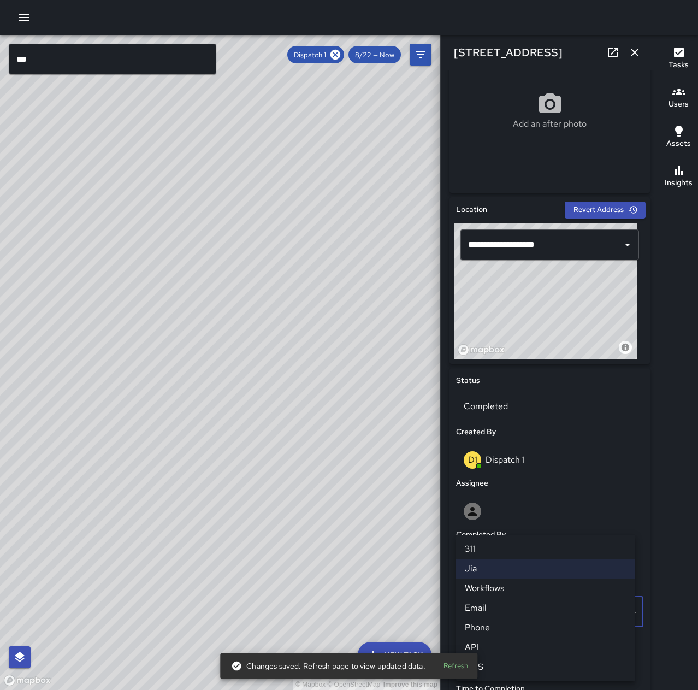
click at [536, 663] on li "SMS" at bounding box center [545, 667] width 179 height 20
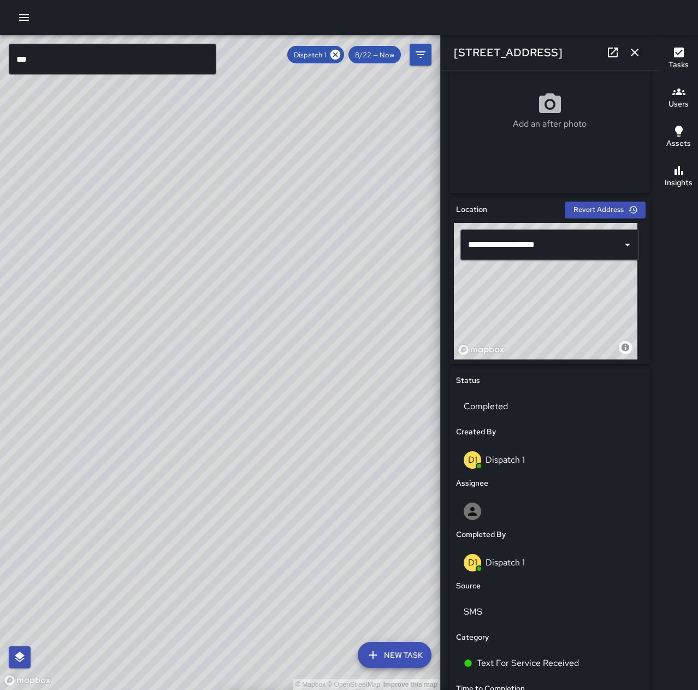
click at [639, 50] on icon "button" at bounding box center [634, 52] width 13 height 13
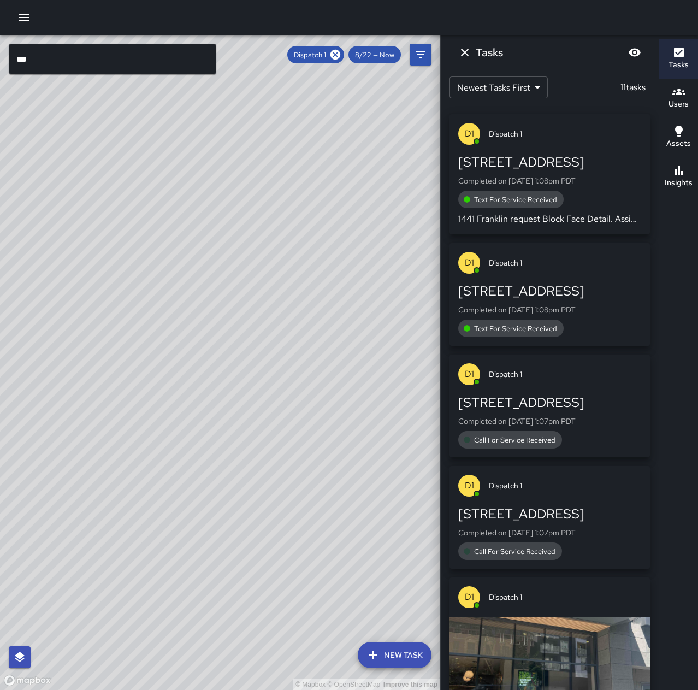
click at [578, 321] on div "Text For Service Received" at bounding box center [549, 328] width 183 height 17
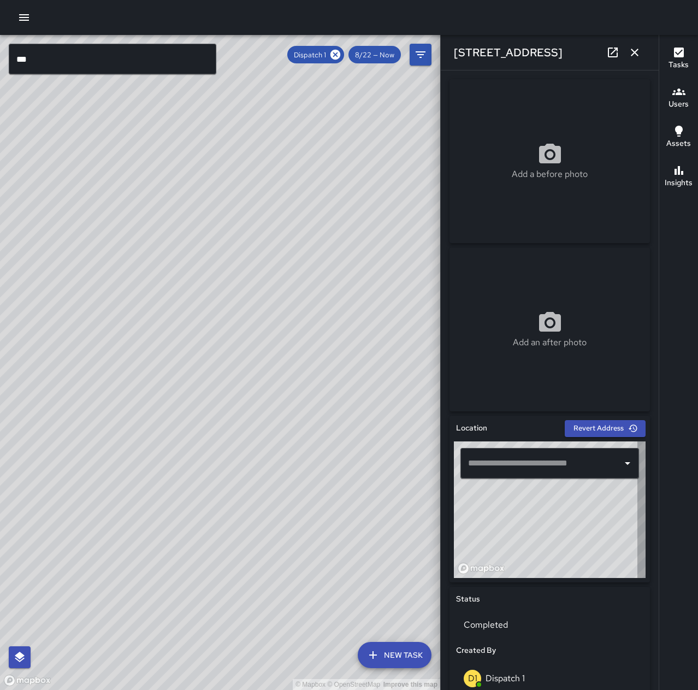
type input "**********"
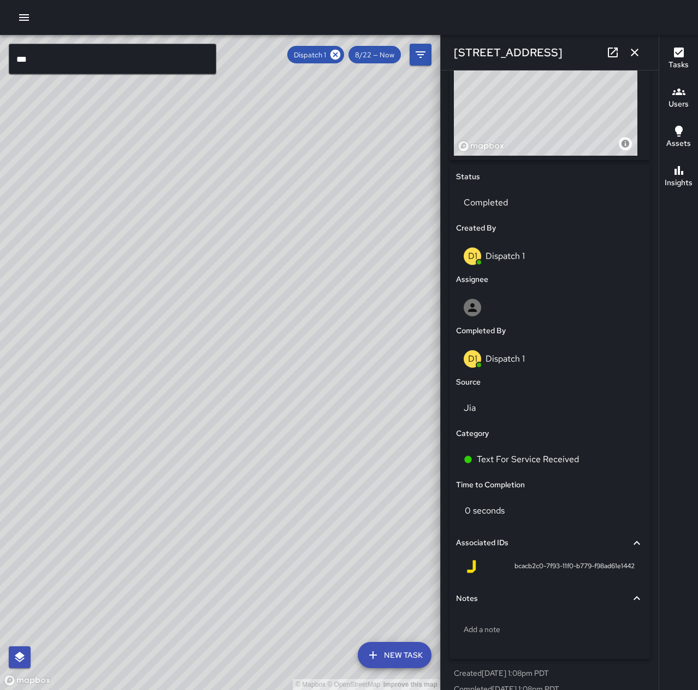
scroll to position [437, 0]
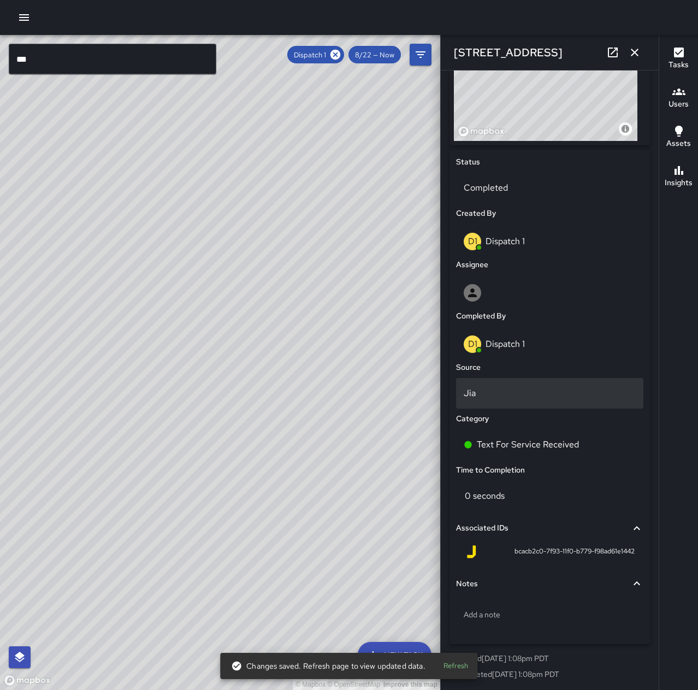
click at [510, 388] on p "Jia" at bounding box center [550, 393] width 172 height 13
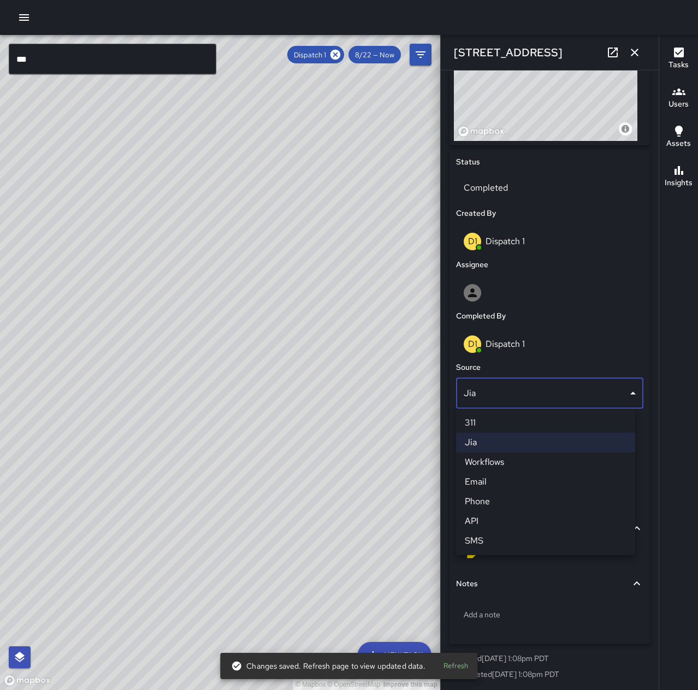
click at [523, 544] on li "SMS" at bounding box center [545, 541] width 179 height 20
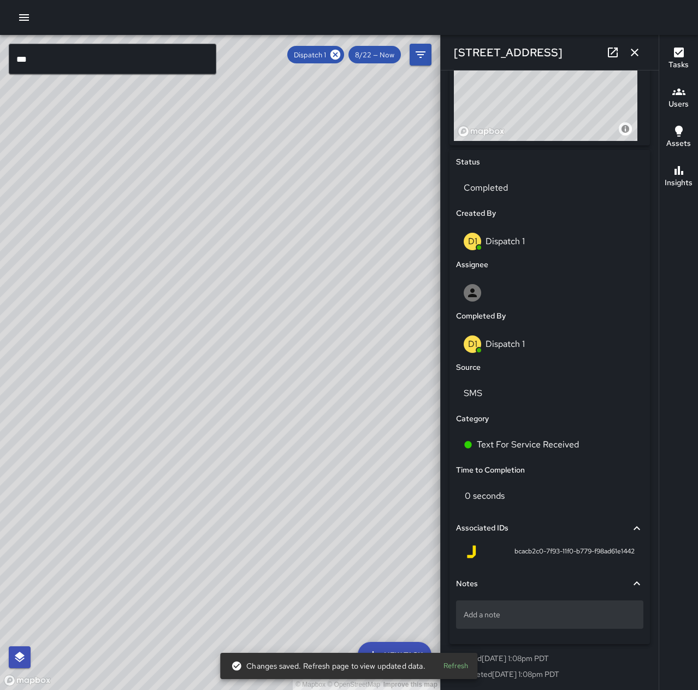
click at [514, 613] on p "Add a note" at bounding box center [550, 614] width 172 height 11
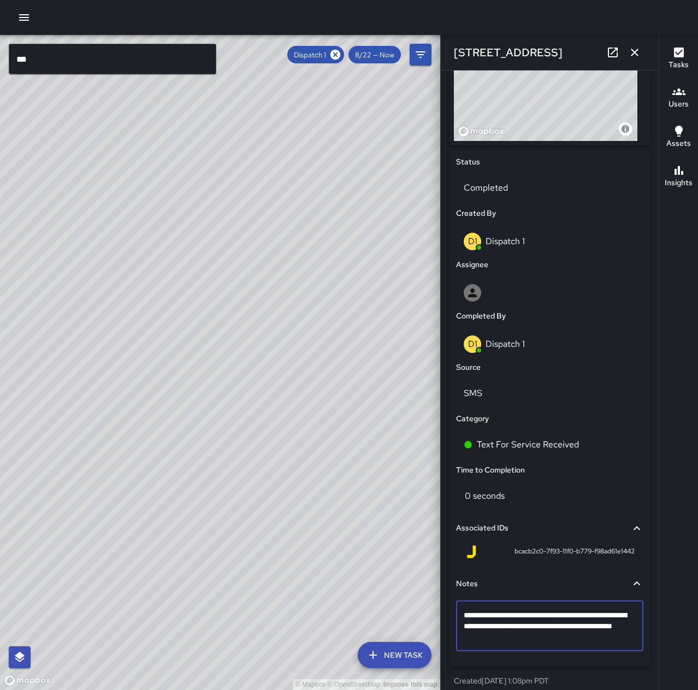
type textarea "**********"
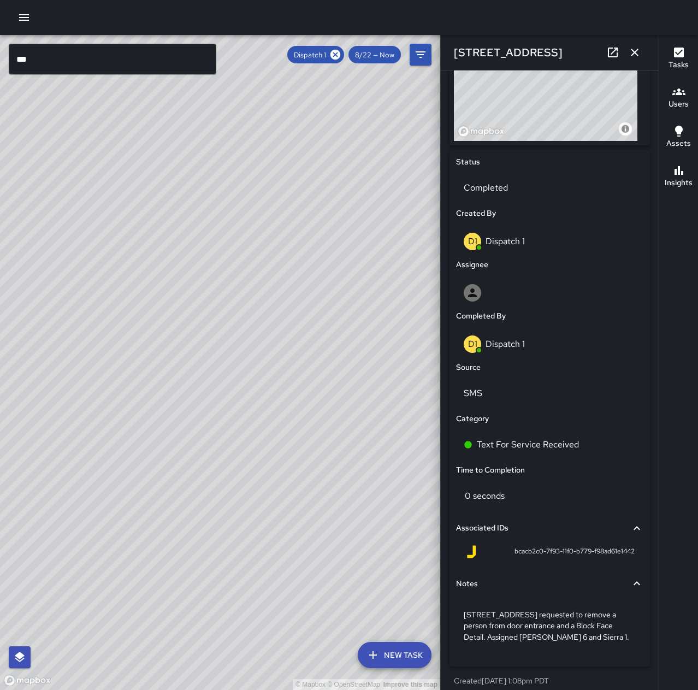
click at [640, 50] on icon "button" at bounding box center [634, 52] width 13 height 13
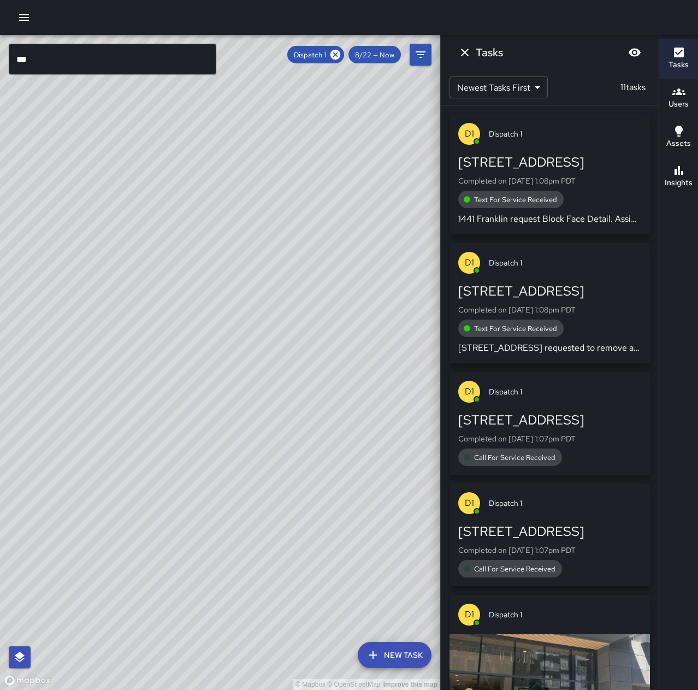
click at [569, 450] on div "Call For Service Received" at bounding box center [549, 457] width 183 height 17
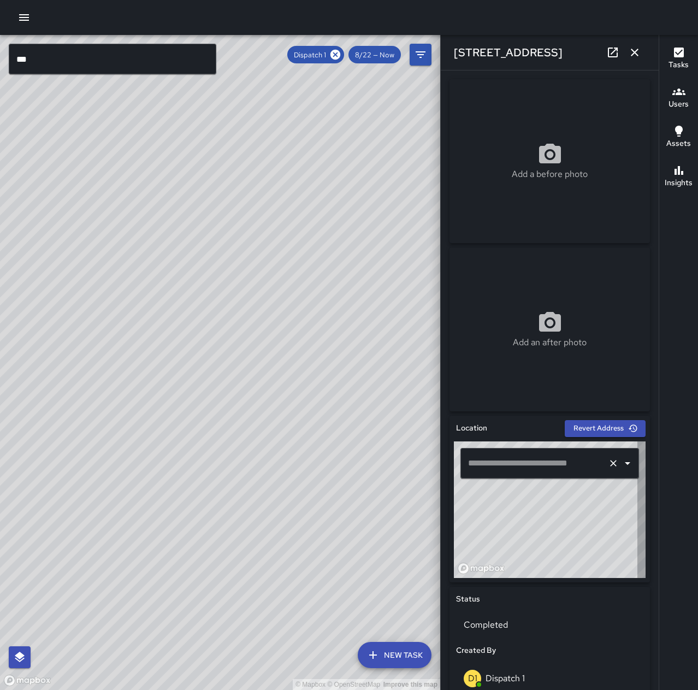
type input "**********"
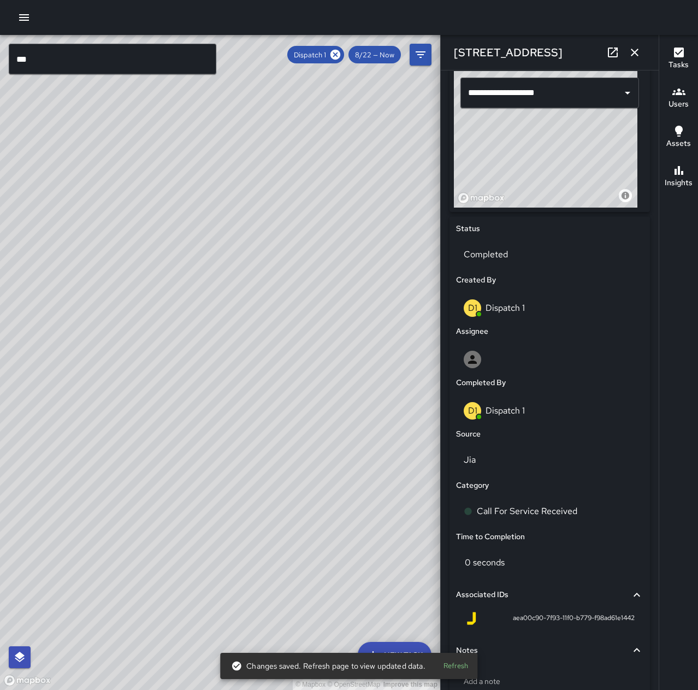
scroll to position [382, 0]
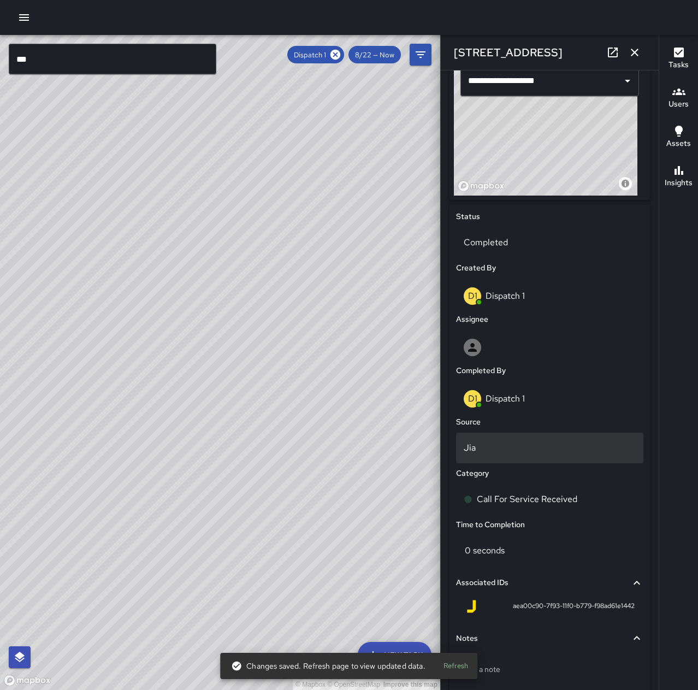
click at [504, 442] on p "Jia" at bounding box center [550, 447] width 172 height 13
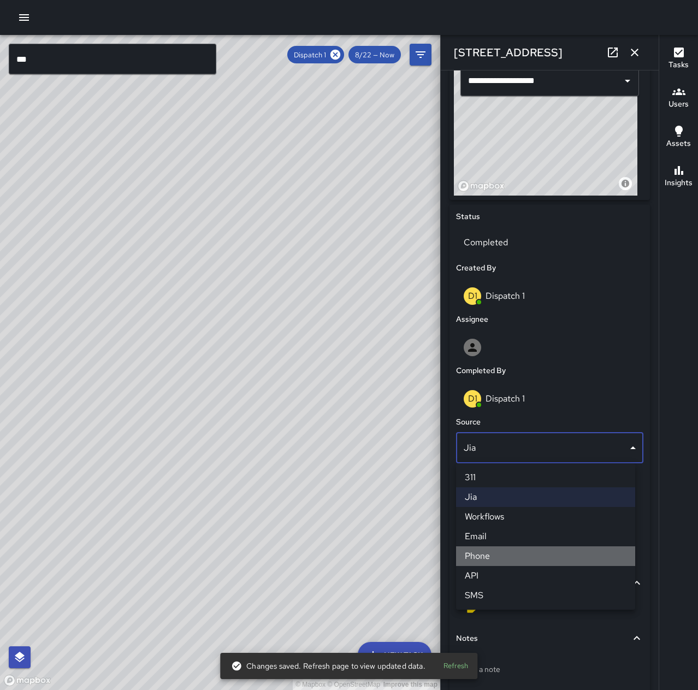
click at [501, 557] on li "Phone" at bounding box center [545, 556] width 179 height 20
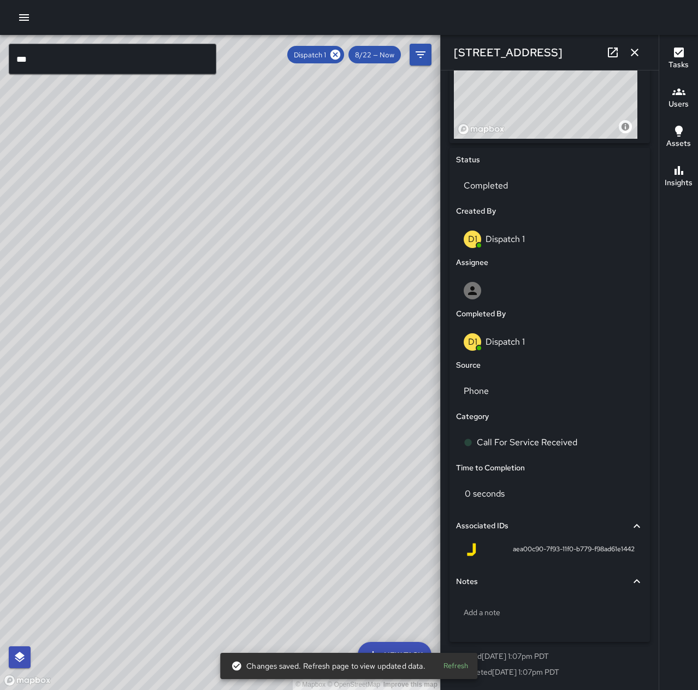
scroll to position [440, 0]
click at [534, 613] on p "Add a note" at bounding box center [550, 612] width 172 height 11
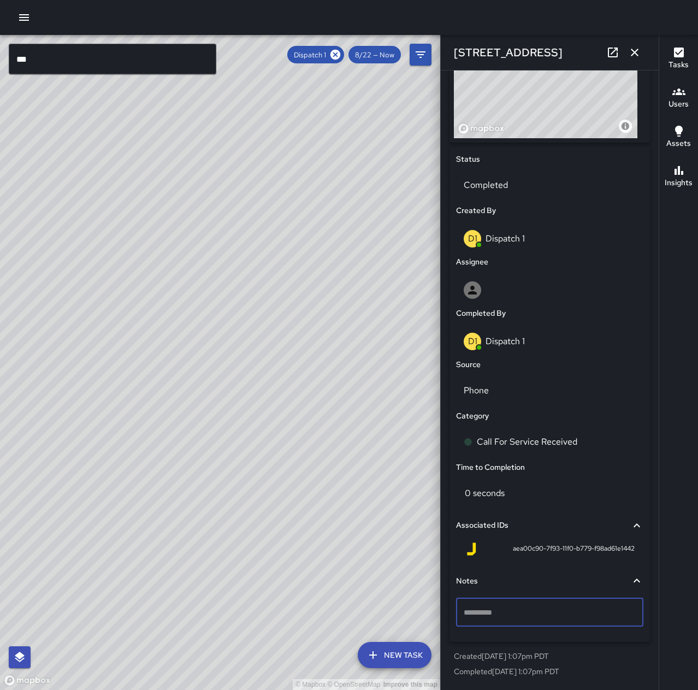
click at [628, 48] on icon "button" at bounding box center [634, 52] width 13 height 13
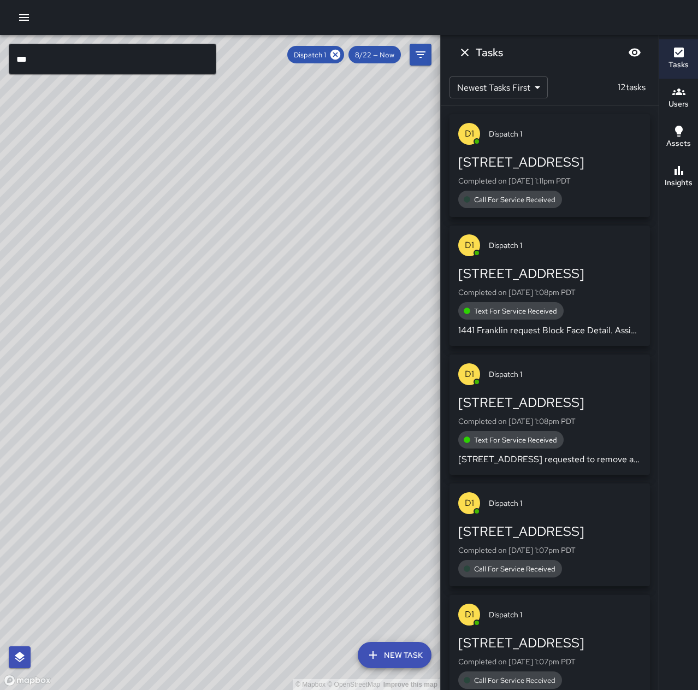
click at [551, 161] on div "1904 Franklin Street" at bounding box center [549, 162] width 183 height 17
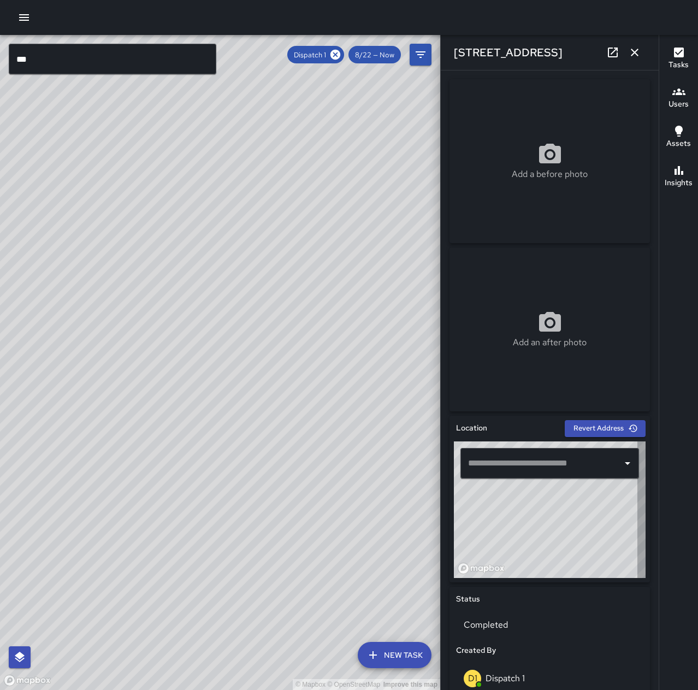
type input "**********"
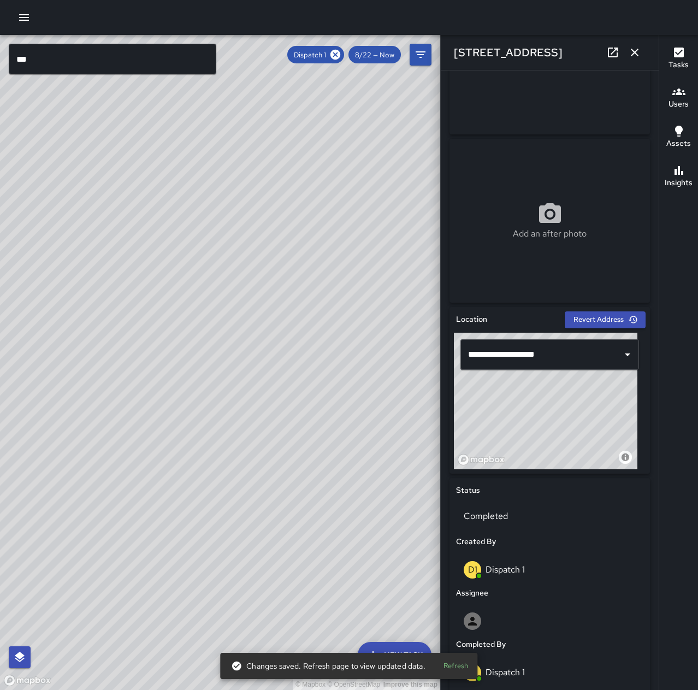
scroll to position [382, 0]
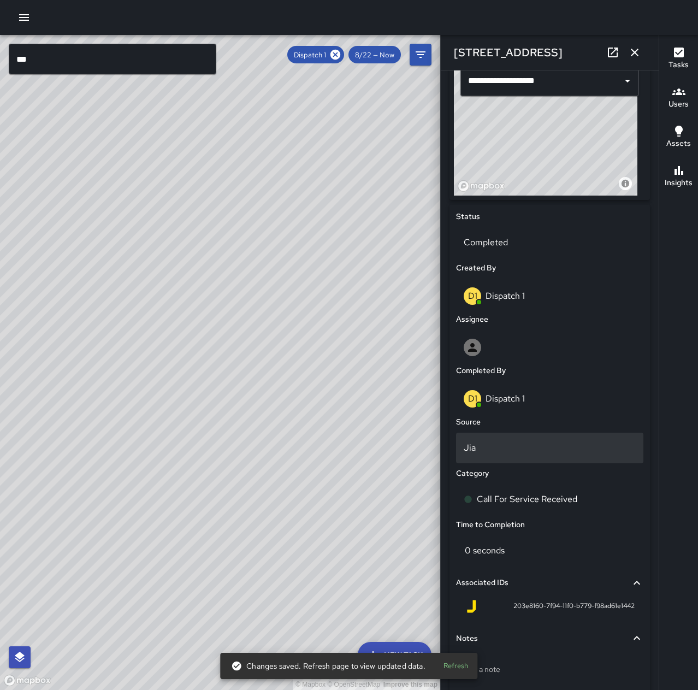
click at [541, 451] on p "Jia" at bounding box center [550, 447] width 172 height 13
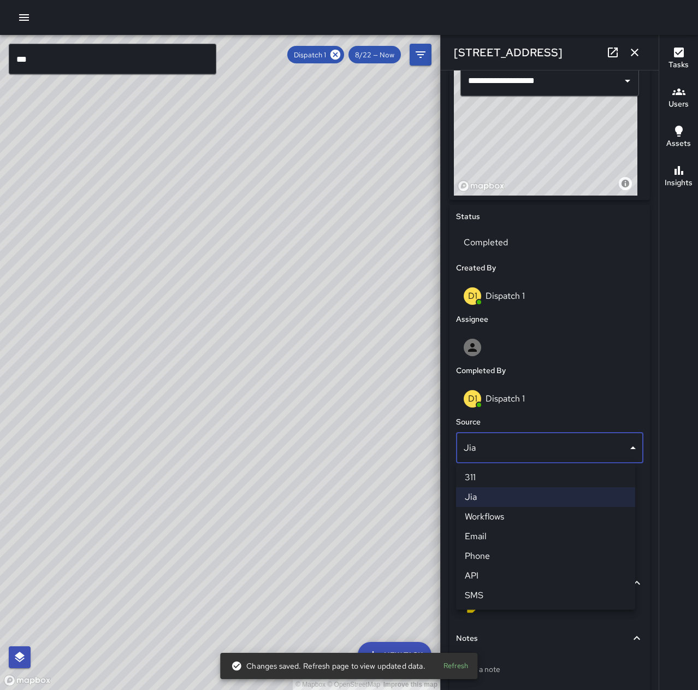
click at [507, 561] on li "Phone" at bounding box center [545, 556] width 179 height 20
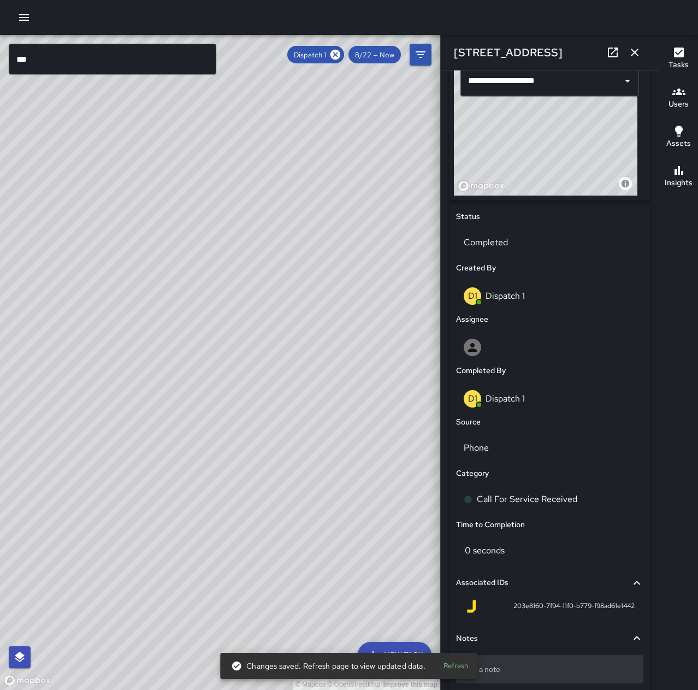
click at [521, 667] on p "Add a note" at bounding box center [550, 669] width 172 height 11
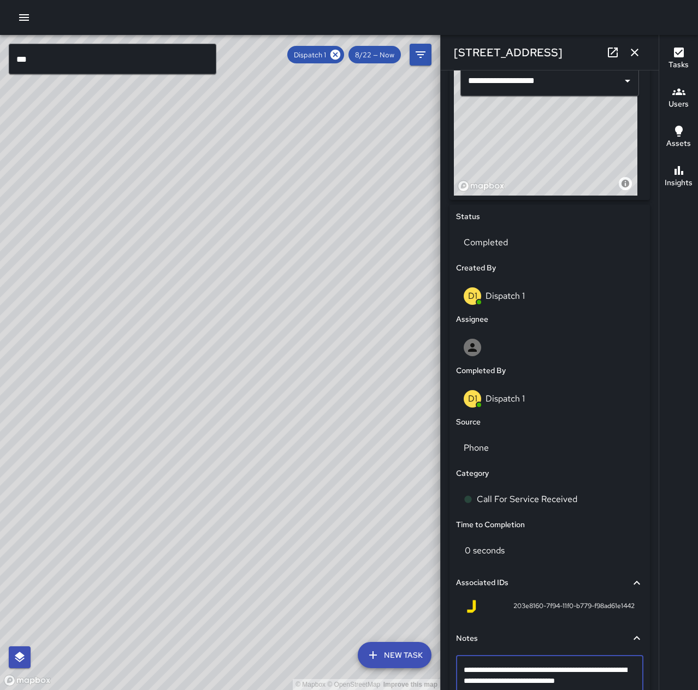
type textarea "**********"
drag, startPoint x: 609, startPoint y: 677, endPoint x: 606, endPoint y: 670, distance: 7.8
drag, startPoint x: 606, startPoint y: 670, endPoint x: 497, endPoint y: 673, distance: 109.3
click at [497, 673] on p "Wincie request Buddy Escort from 171 Monecito Ave. to 12th and Webster St. Assi…" at bounding box center [550, 680] width 172 height 33
type textarea "**********"
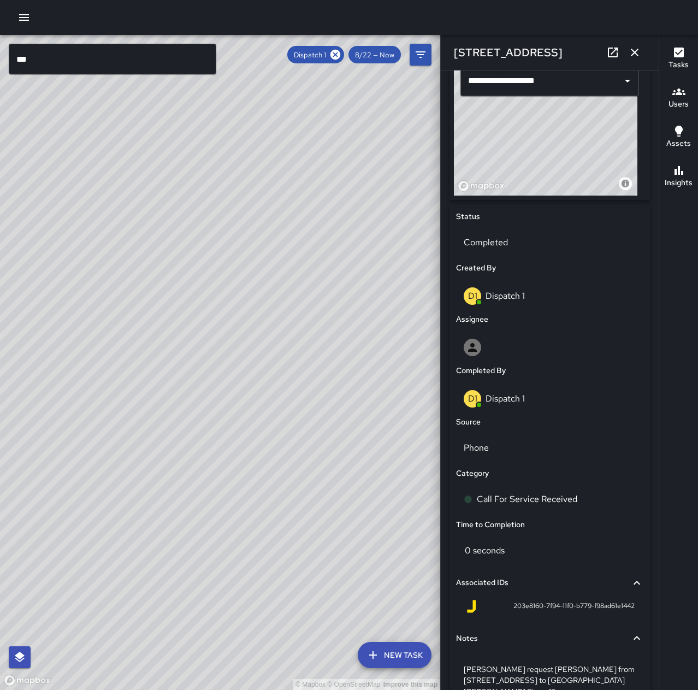
click at [635, 45] on button "button" at bounding box center [635, 53] width 22 height 22
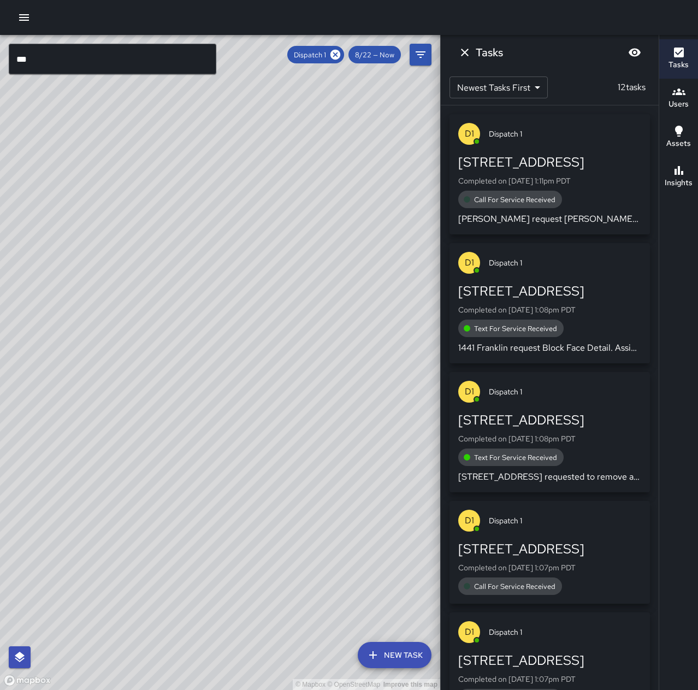
scroll to position [34, 0]
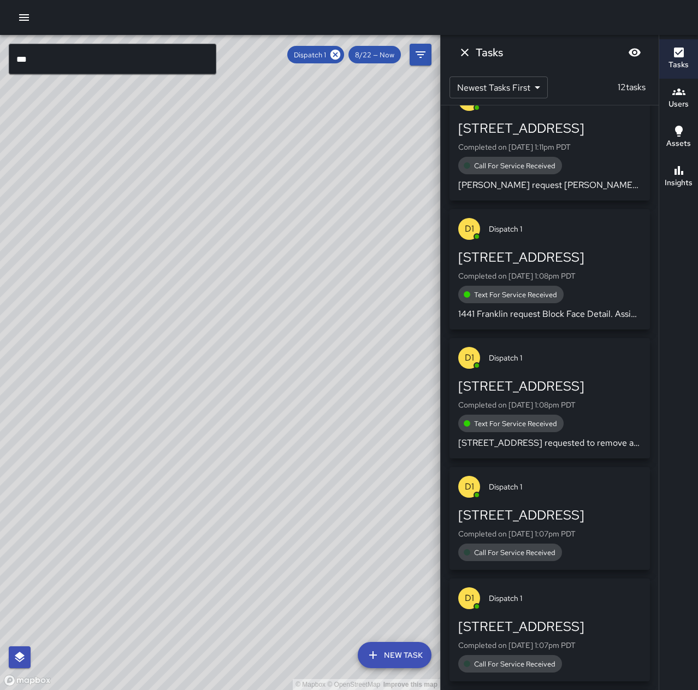
click at [583, 508] on div "1904 Franklin Street" at bounding box center [549, 515] width 183 height 17
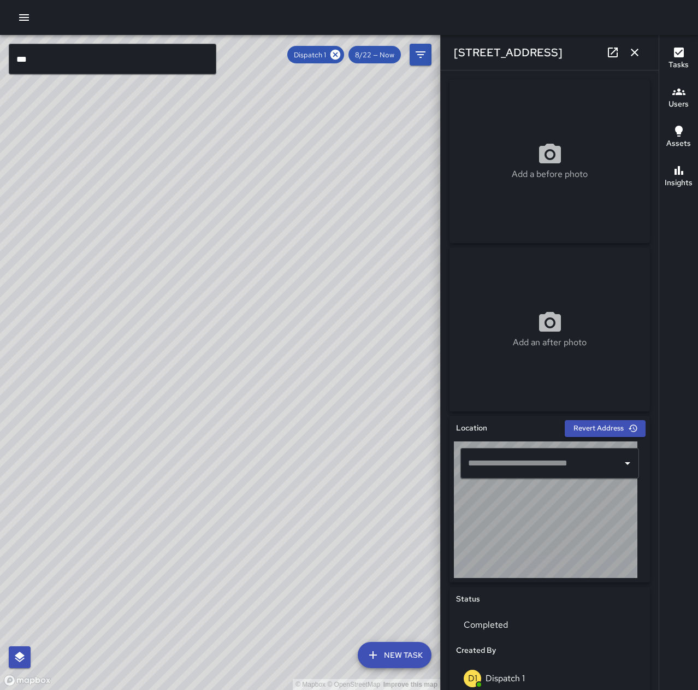
type input "**********"
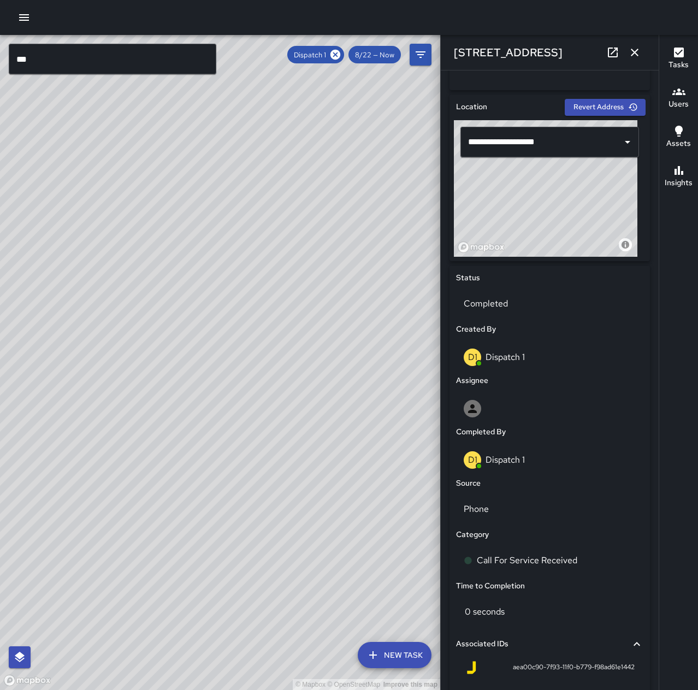
scroll to position [437, 0]
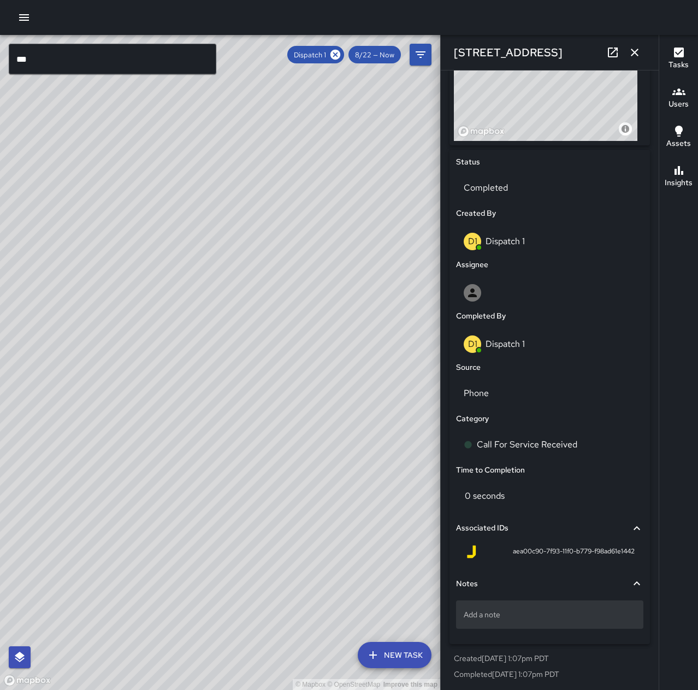
click at [528, 617] on p "Add a note" at bounding box center [550, 614] width 172 height 11
type textarea "**********"
click at [578, 613] on p "7-Eleven called requesting" at bounding box center [550, 614] width 172 height 11
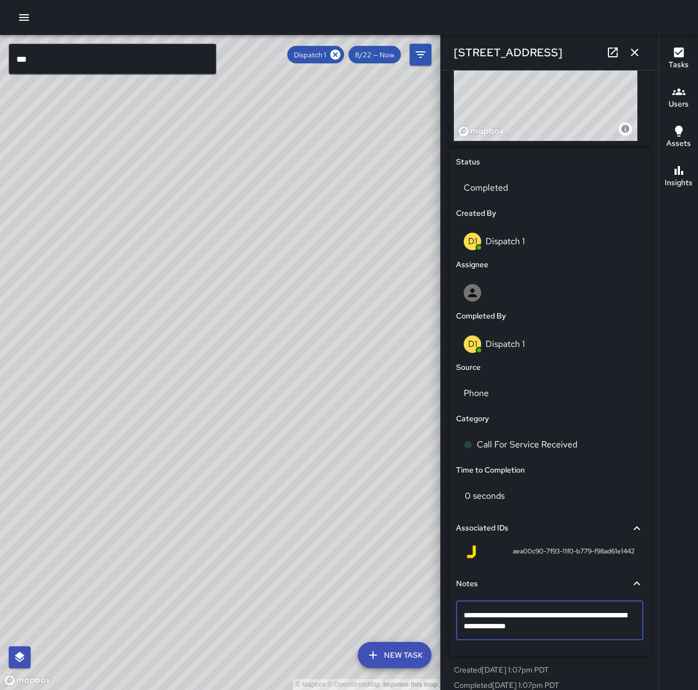
type textarea "**********"
click at [637, 50] on icon "button" at bounding box center [634, 52] width 13 height 13
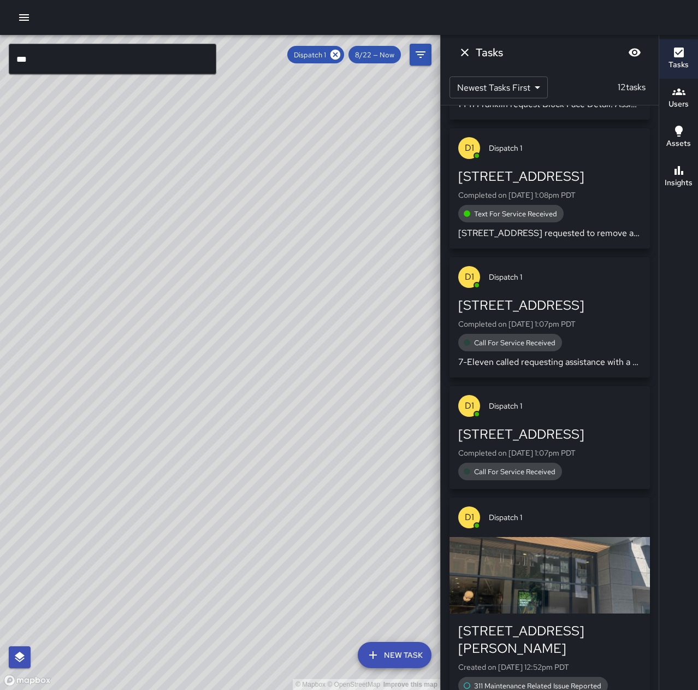
scroll to position [252, 0]
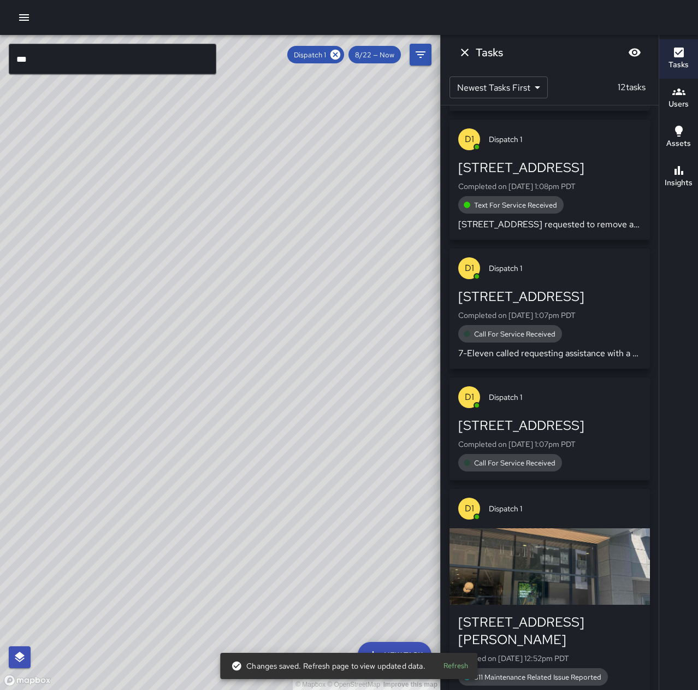
click at [578, 432] on div "1904 Franklin Street" at bounding box center [549, 425] width 183 height 17
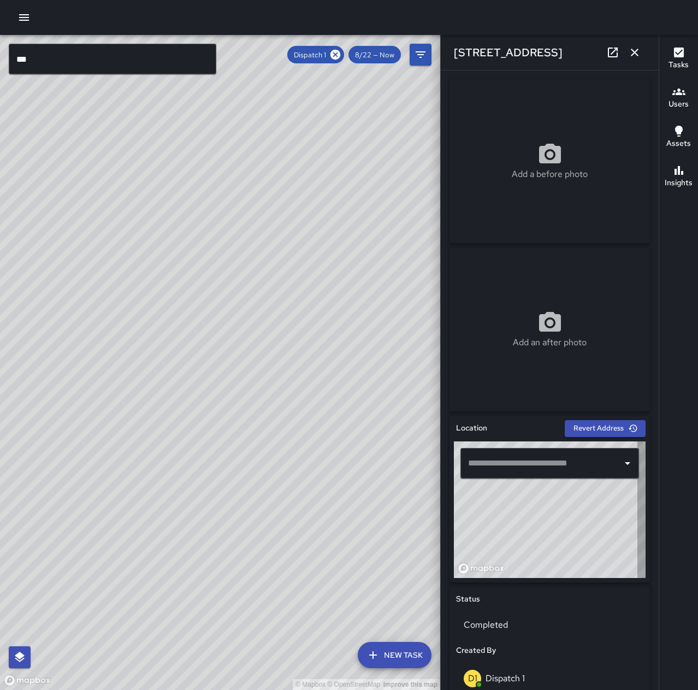
type input "**********"
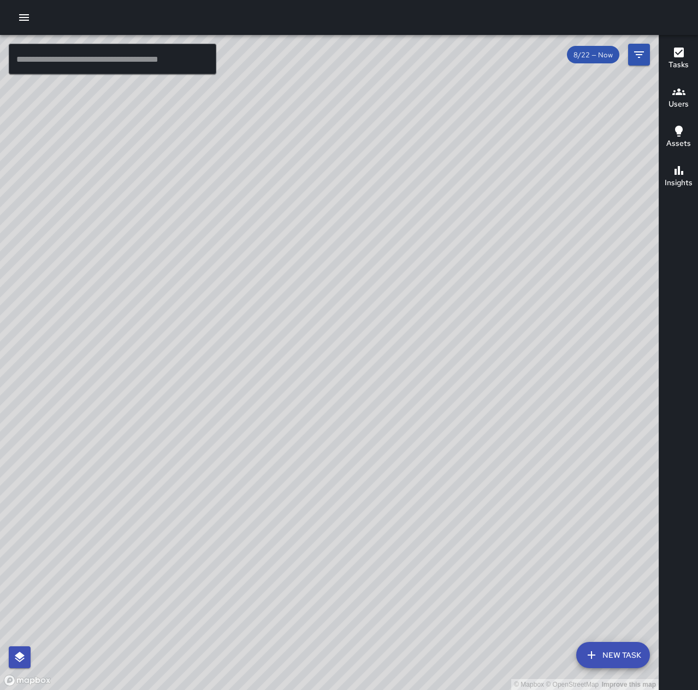
drag, startPoint x: 385, startPoint y: 310, endPoint x: 268, endPoint y: 366, distance: 129.3
click at [268, 366] on div "© Mapbox © OpenStreetMap Improve this map" at bounding box center [329, 362] width 659 height 655
drag, startPoint x: 355, startPoint y: 520, endPoint x: 384, endPoint y: 519, distance: 29.0
click at [384, 519] on div "© Mapbox © OpenStreetMap Improve this map" at bounding box center [329, 362] width 659 height 655
drag, startPoint x: 610, startPoint y: 299, endPoint x: 521, endPoint y: 426, distance: 155.2
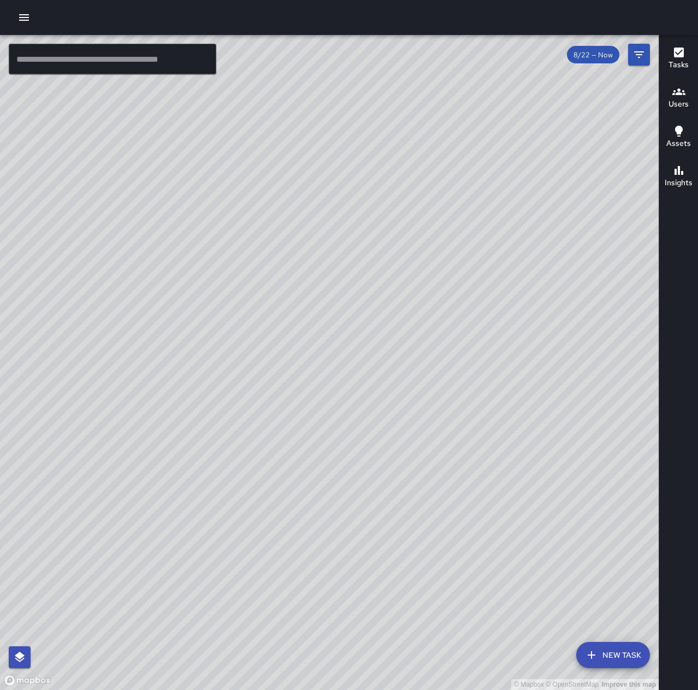
click at [517, 427] on div "© Mapbox © OpenStreetMap Improve this map" at bounding box center [329, 362] width 659 height 655
drag, startPoint x: 476, startPoint y: 298, endPoint x: 356, endPoint y: 438, distance: 184.0
click at [356, 438] on div "© Mapbox © OpenStreetMap Improve this map" at bounding box center [329, 362] width 659 height 655
drag, startPoint x: 481, startPoint y: 437, endPoint x: 274, endPoint y: 472, distance: 209.9
click at [274, 472] on div "© Mapbox © OpenStreetMap Improve this map" at bounding box center [329, 362] width 659 height 655
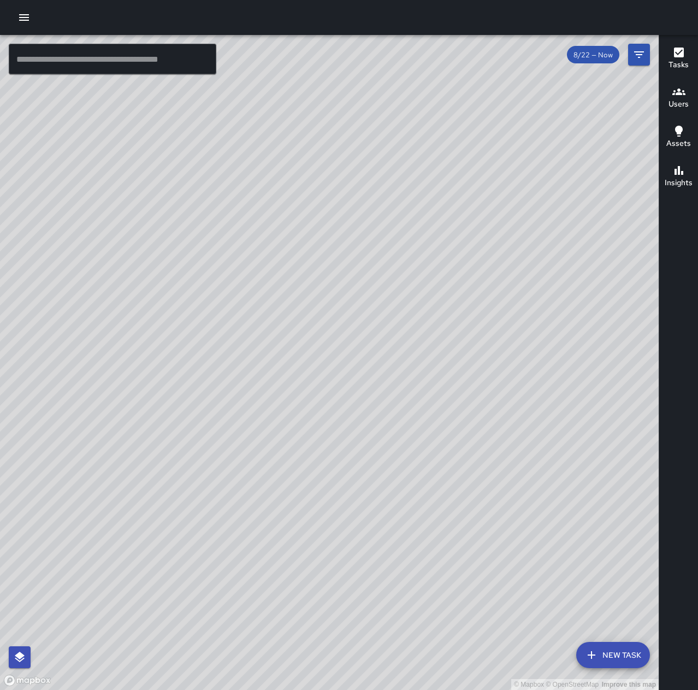
drag, startPoint x: 417, startPoint y: 314, endPoint x: 511, endPoint y: 316, distance: 93.5
click at [511, 316] on div "© Mapbox © OpenStreetMap Improve this map" at bounding box center [329, 362] width 659 height 655
drag, startPoint x: 179, startPoint y: 555, endPoint x: 274, endPoint y: 242, distance: 327.2
click at [274, 242] on div "© Mapbox © OpenStreetMap Improve this map" at bounding box center [329, 362] width 659 height 655
drag, startPoint x: 296, startPoint y: 445, endPoint x: 483, endPoint y: 352, distance: 208.9
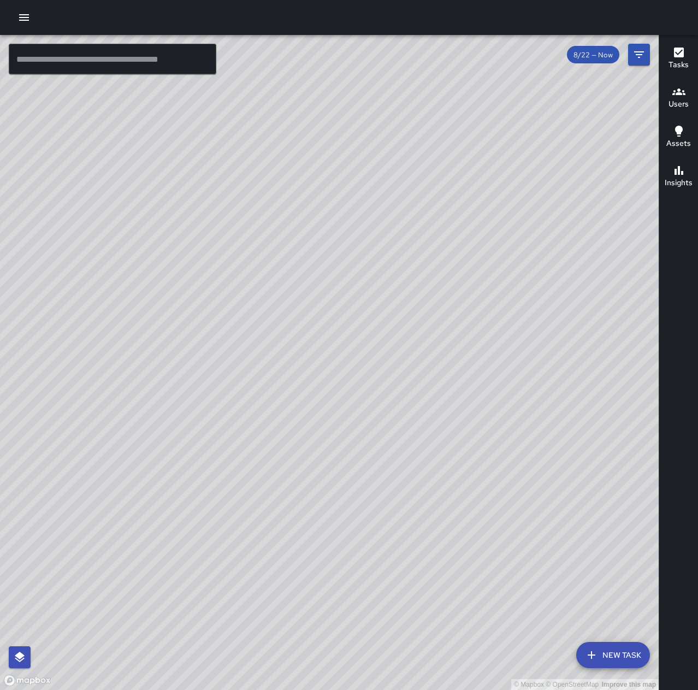
click at [483, 352] on div "© Mapbox © OpenStreetMap Improve this map" at bounding box center [329, 362] width 659 height 655
drag, startPoint x: 471, startPoint y: 575, endPoint x: 582, endPoint y: 277, distance: 318.5
click at [582, 277] on div "© Mapbox © OpenStreetMap Improve this map" at bounding box center [329, 362] width 659 height 655
drag, startPoint x: 539, startPoint y: 450, endPoint x: 478, endPoint y: 469, distance: 64.1
click at [478, 469] on div "© Mapbox © OpenStreetMap Improve this map" at bounding box center [329, 362] width 659 height 655
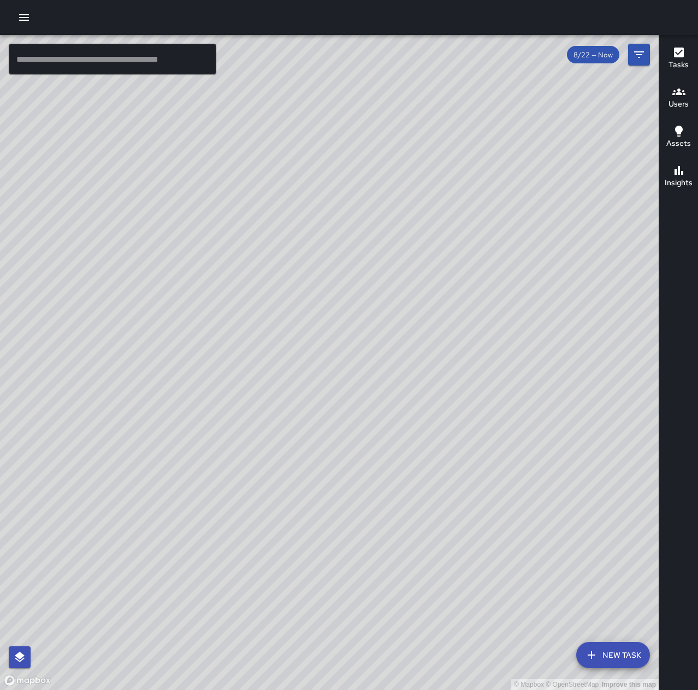
drag, startPoint x: 566, startPoint y: 428, endPoint x: 534, endPoint y: 262, distance: 169.2
click at [534, 262] on div "© Mapbox © OpenStreetMap Improve this map" at bounding box center [329, 362] width 659 height 655
drag, startPoint x: 476, startPoint y: 479, endPoint x: 567, endPoint y: 357, distance: 152.2
click at [567, 357] on div "© Mapbox © OpenStreetMap Improve this map" at bounding box center [329, 362] width 659 height 655
drag, startPoint x: 398, startPoint y: 525, endPoint x: 618, endPoint y: 411, distance: 247.8
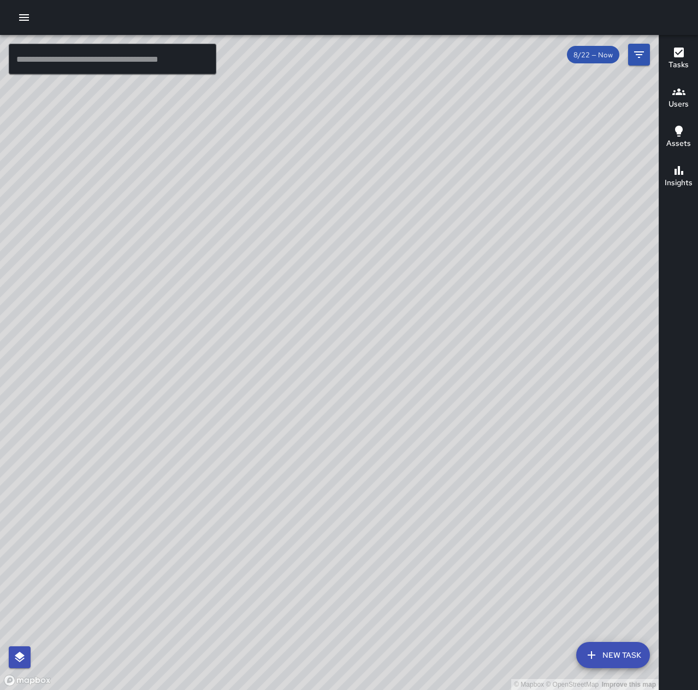
click at [618, 411] on div "© Mapbox © OpenStreetMap Improve this map" at bounding box center [329, 362] width 659 height 655
drag, startPoint x: 454, startPoint y: 475, endPoint x: 505, endPoint y: 399, distance: 91.5
click at [505, 399] on div "© Mapbox © OpenStreetMap Improve this map" at bounding box center [329, 362] width 659 height 655
drag, startPoint x: 439, startPoint y: 492, endPoint x: 493, endPoint y: 393, distance: 112.7
click at [493, 393] on div "© Mapbox © OpenStreetMap Improve this map" at bounding box center [329, 362] width 659 height 655
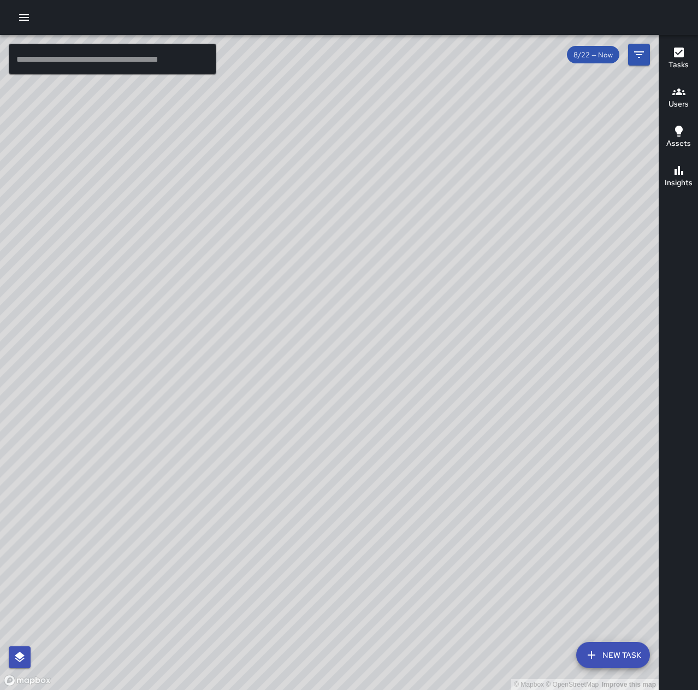
drag, startPoint x: 489, startPoint y: 435, endPoint x: 199, endPoint y: 694, distance: 388.9
click at [199, 690] on html "© Mapbox © OpenStreetMap Improve this map ​ New Task 8/22 — Now Map Layers Task…" at bounding box center [349, 345] width 698 height 690
drag, startPoint x: 489, startPoint y: 433, endPoint x: 426, endPoint y: 590, distance: 169.1
click at [379, 626] on div "© Mapbox © OpenStreetMap Improve this map" at bounding box center [329, 362] width 659 height 655
drag, startPoint x: 501, startPoint y: 429, endPoint x: 465, endPoint y: 679, distance: 252.3
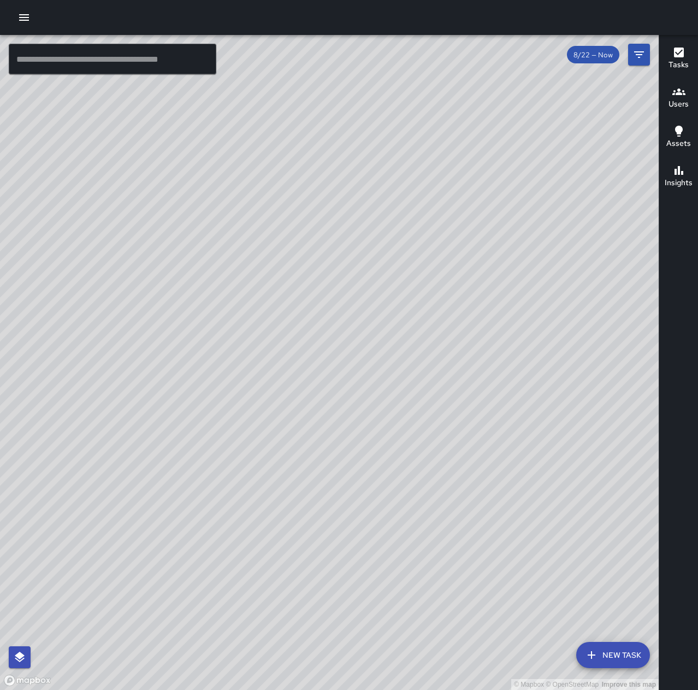
click at [465, 679] on div "© Mapbox © OpenStreetMap Improve this map" at bounding box center [329, 362] width 659 height 655
drag, startPoint x: 494, startPoint y: 529, endPoint x: 332, endPoint y: 648, distance: 201.3
click at [332, 648] on div "© Mapbox © OpenStreetMap Improve this map" at bounding box center [329, 362] width 659 height 655
drag, startPoint x: 481, startPoint y: 399, endPoint x: 524, endPoint y: 455, distance: 70.5
click at [524, 455] on div "© Mapbox © OpenStreetMap Improve this map" at bounding box center [329, 362] width 659 height 655
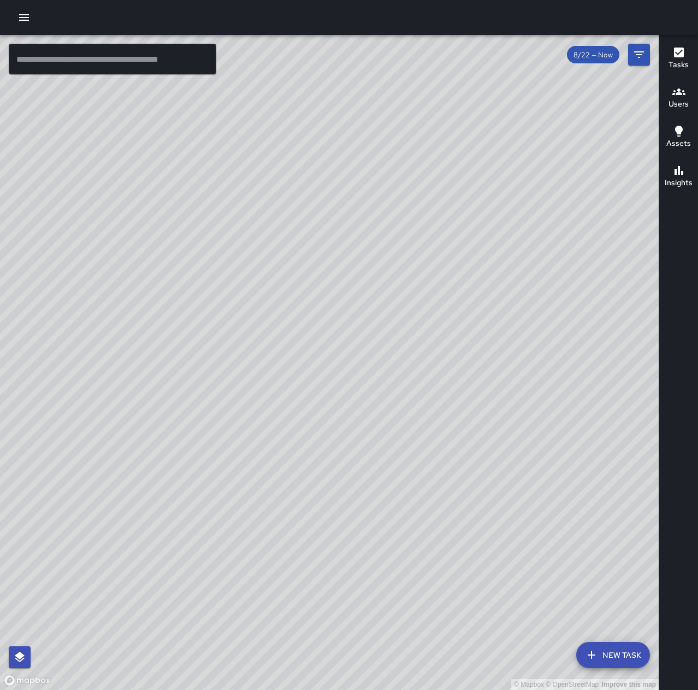
drag, startPoint x: 517, startPoint y: 428, endPoint x: 456, endPoint y: 326, distance: 118.8
click at [456, 326] on div "© Mapbox © OpenStreetMap Improve this map" at bounding box center [329, 362] width 659 height 655
drag, startPoint x: 448, startPoint y: 566, endPoint x: 293, endPoint y: 309, distance: 299.5
click at [293, 309] on div "© Mapbox © OpenStreetMap Improve this map" at bounding box center [329, 362] width 659 height 655
drag, startPoint x: 307, startPoint y: 570, endPoint x: 480, endPoint y: 470, distance: 200.0
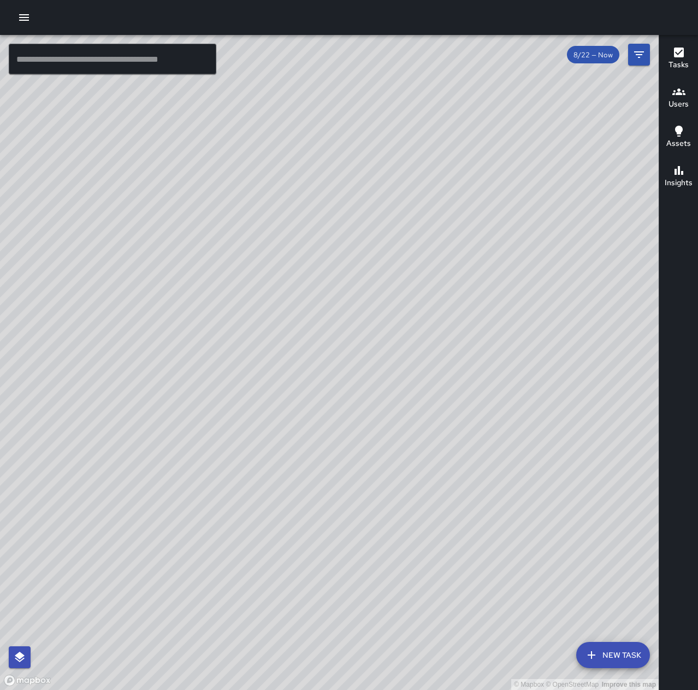
click at [480, 470] on div "© Mapbox © OpenStreetMap Improve this map" at bounding box center [329, 362] width 659 height 655
drag, startPoint x: 558, startPoint y: 276, endPoint x: 434, endPoint y: 409, distance: 181.7
click at [434, 409] on div "© Mapbox © OpenStreetMap Improve this map" at bounding box center [329, 362] width 659 height 655
drag, startPoint x: 464, startPoint y: 411, endPoint x: 456, endPoint y: 458, distance: 47.7
click at [456, 458] on div "© Mapbox © OpenStreetMap Improve this map" at bounding box center [329, 362] width 659 height 655
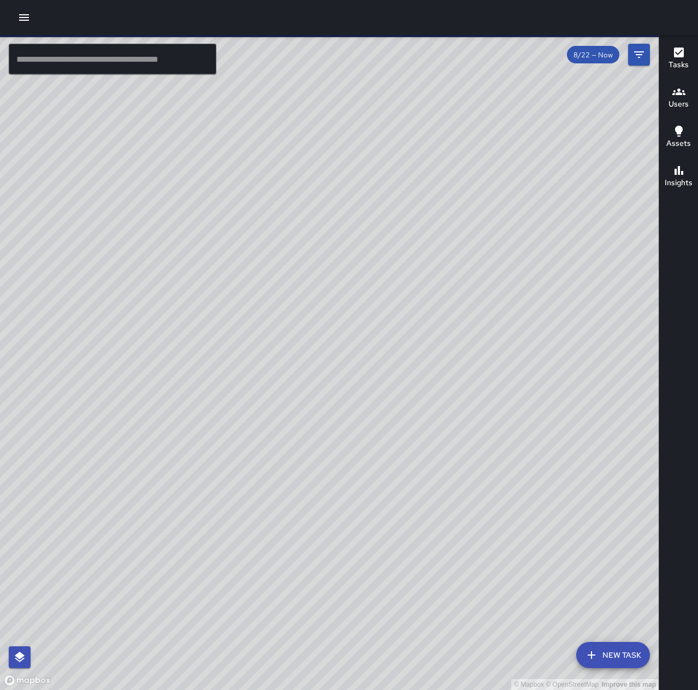
click at [26, 17] on icon "button" at bounding box center [24, 17] width 10 height 7
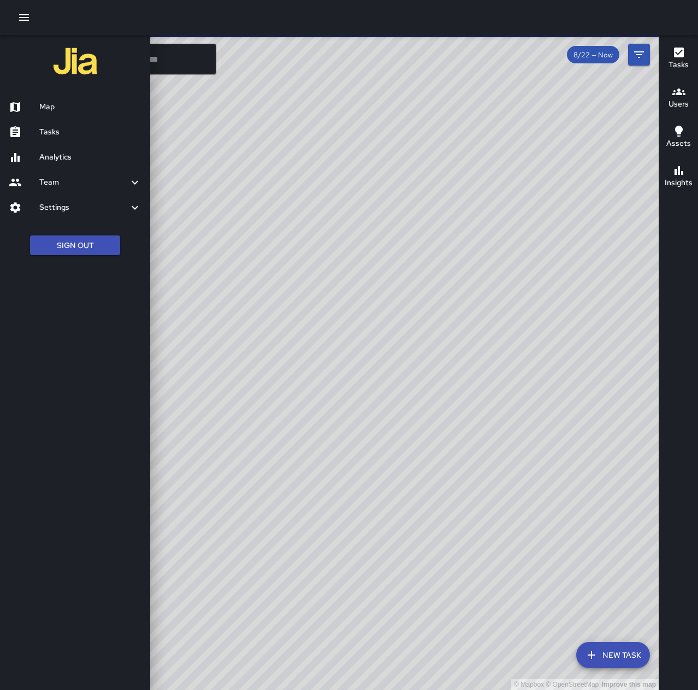
click at [55, 125] on link "Tasks" at bounding box center [75, 132] width 150 height 25
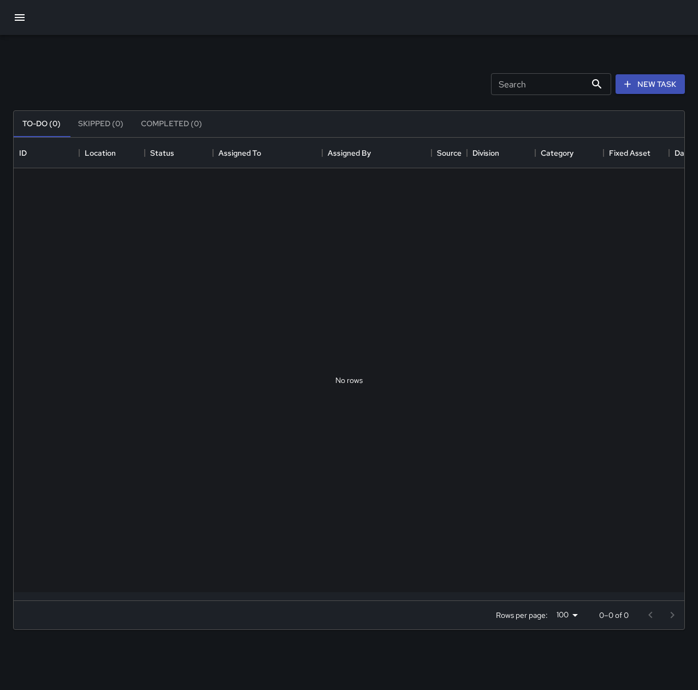
scroll to position [455, 663]
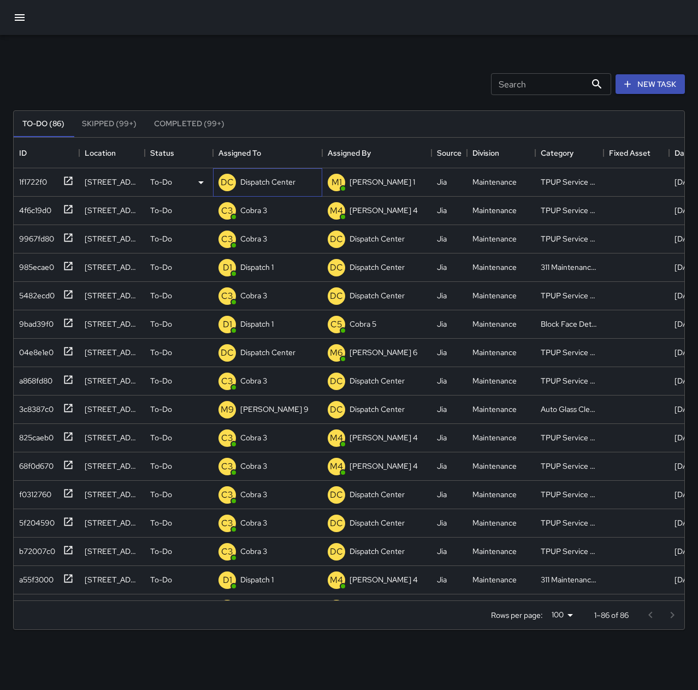
click at [262, 180] on p "Dispatch Center" at bounding box center [267, 181] width 55 height 11
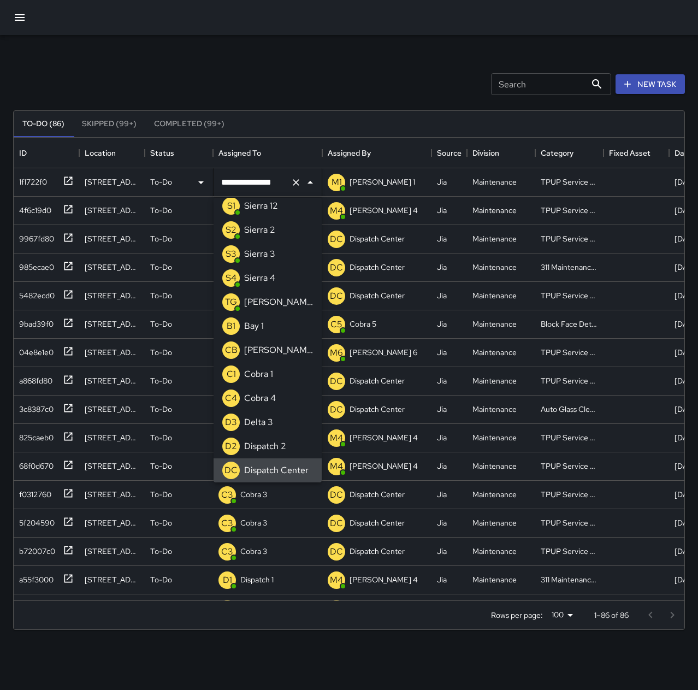
click at [291, 180] on icon "Clear" at bounding box center [296, 182] width 11 height 11
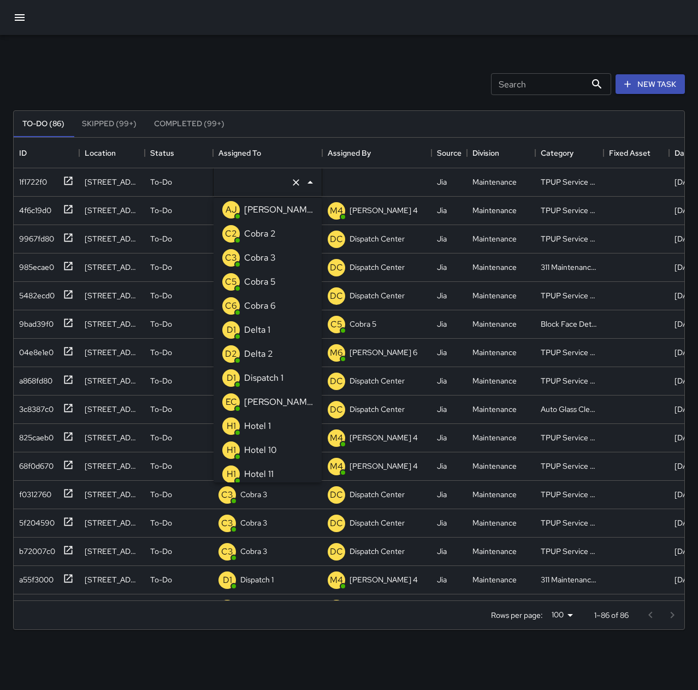
click at [272, 263] on p "Cobra 3" at bounding box center [260, 257] width 32 height 13
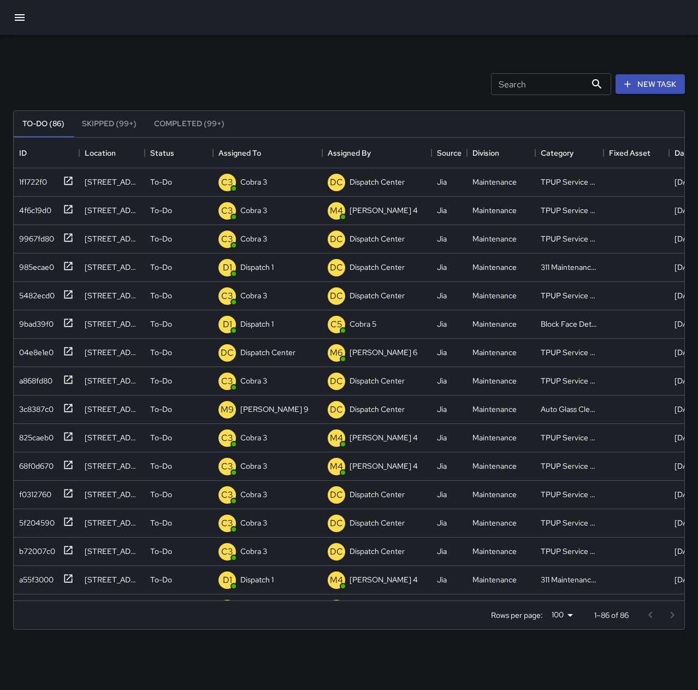
click at [314, 80] on div "Search Search New Task" at bounding box center [349, 84] width 676 height 57
click at [273, 351] on p "Dispatch Center" at bounding box center [267, 352] width 55 height 11
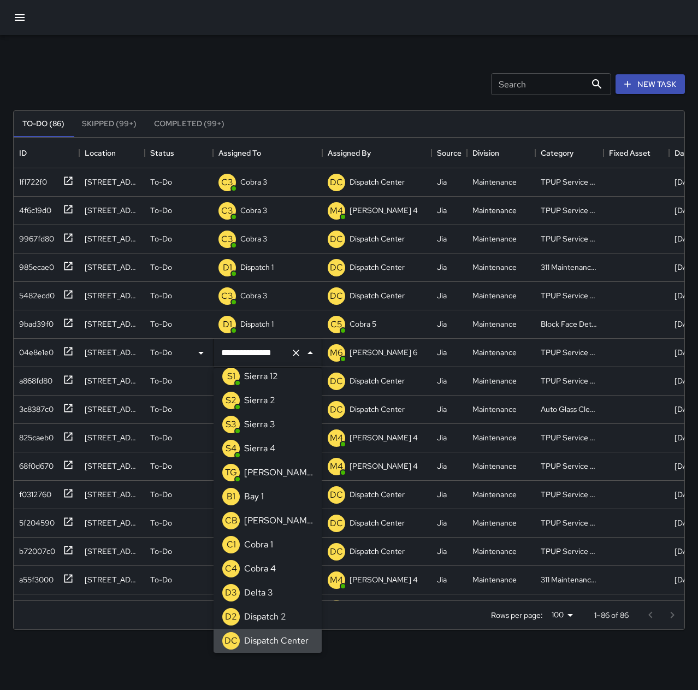
click at [299, 350] on icon "Clear" at bounding box center [296, 353] width 11 height 11
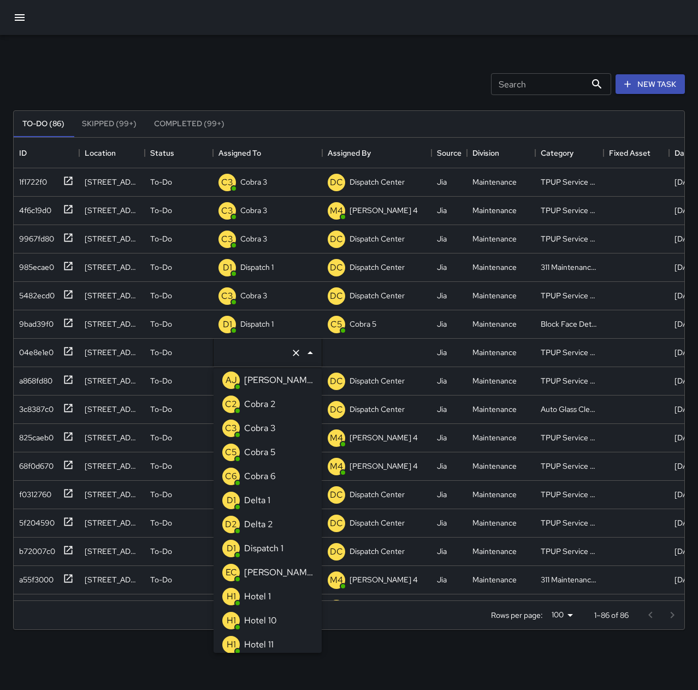
click at [279, 433] on li "C3 Cobra 3" at bounding box center [268, 428] width 108 height 24
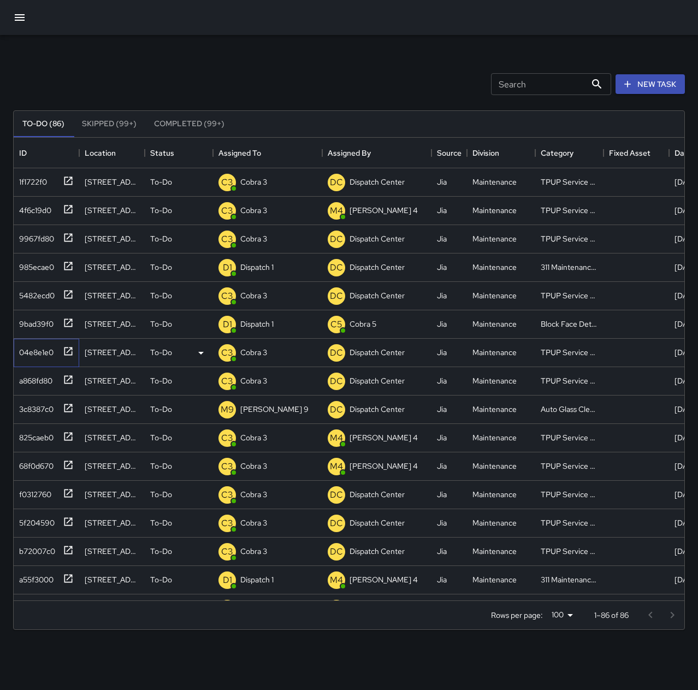
click at [38, 354] on div "04e8e1e0" at bounding box center [34, 350] width 39 height 15
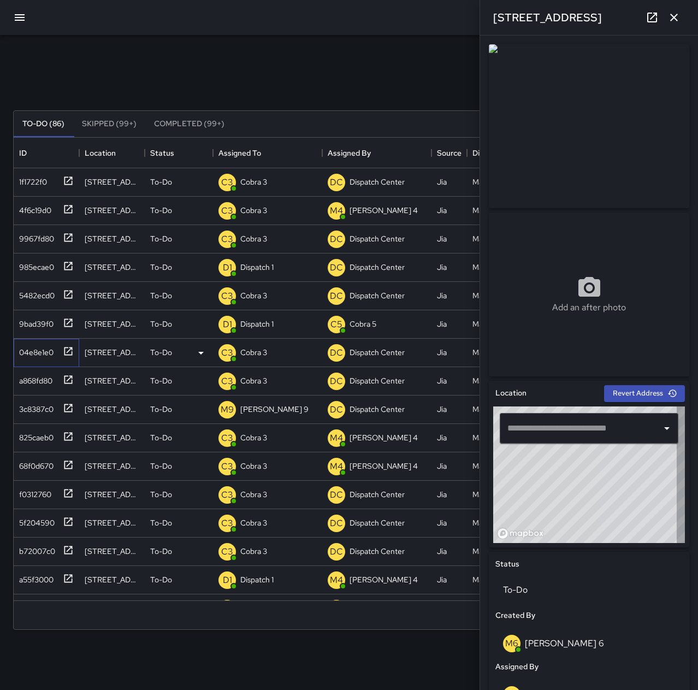
type input "**********"
click at [675, 17] on icon "button" at bounding box center [674, 18] width 8 height 8
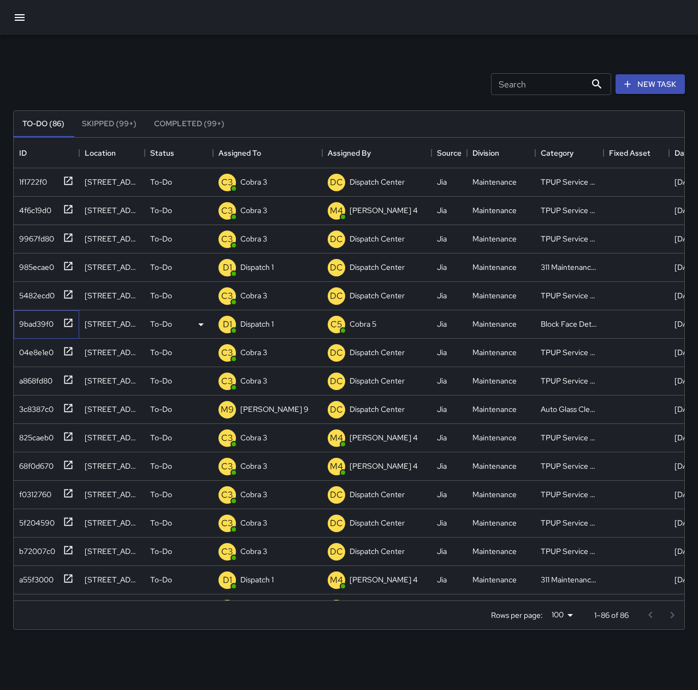
click at [22, 324] on div "9bad39f0" at bounding box center [34, 321] width 39 height 15
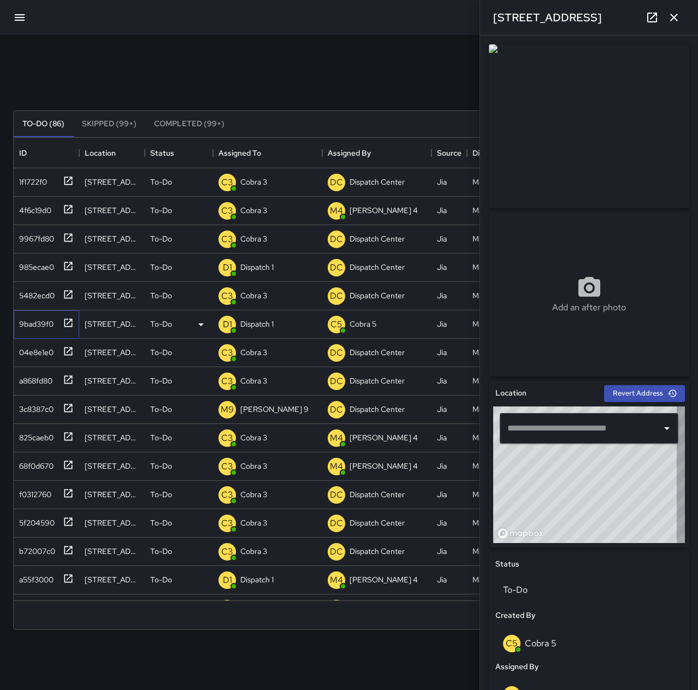
type input "**********"
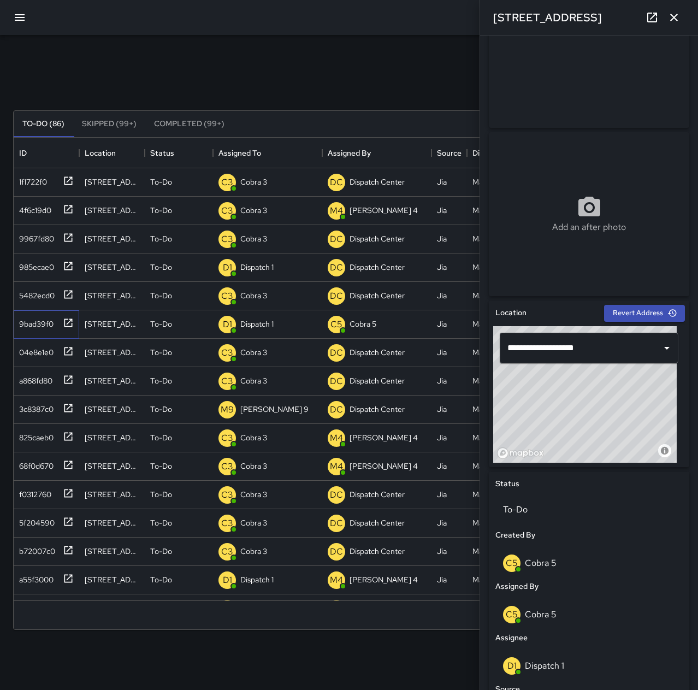
scroll to position [109, 0]
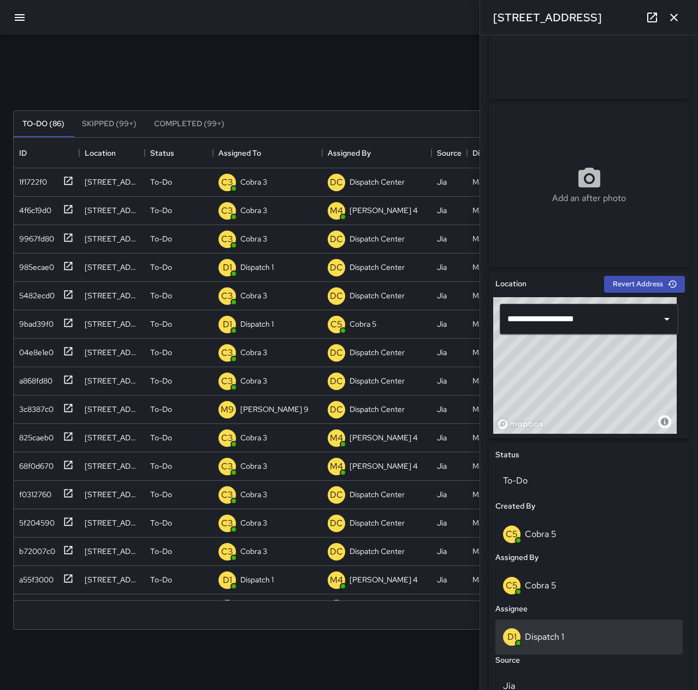
click at [598, 639] on div "D1 Dispatch 1" at bounding box center [589, 636] width 172 height 17
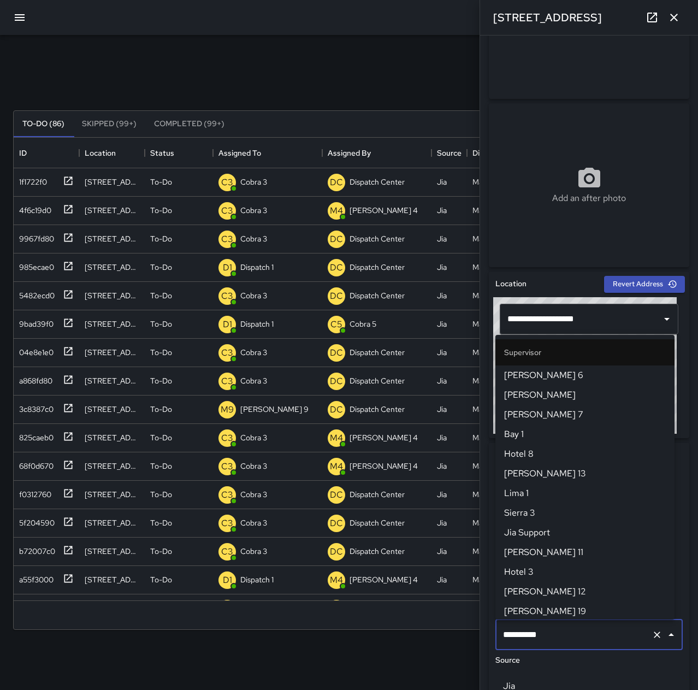
scroll to position [651, 0]
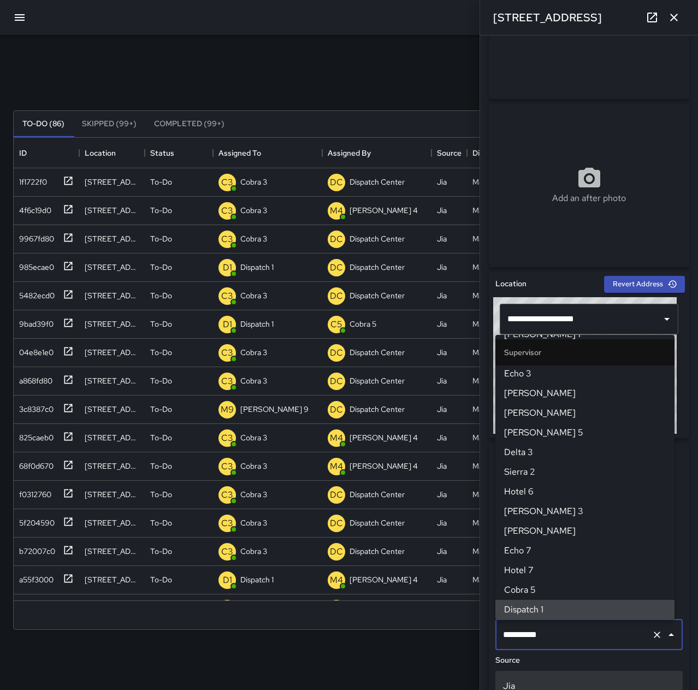
click at [652, 633] on icon "Clear" at bounding box center [657, 634] width 11 height 11
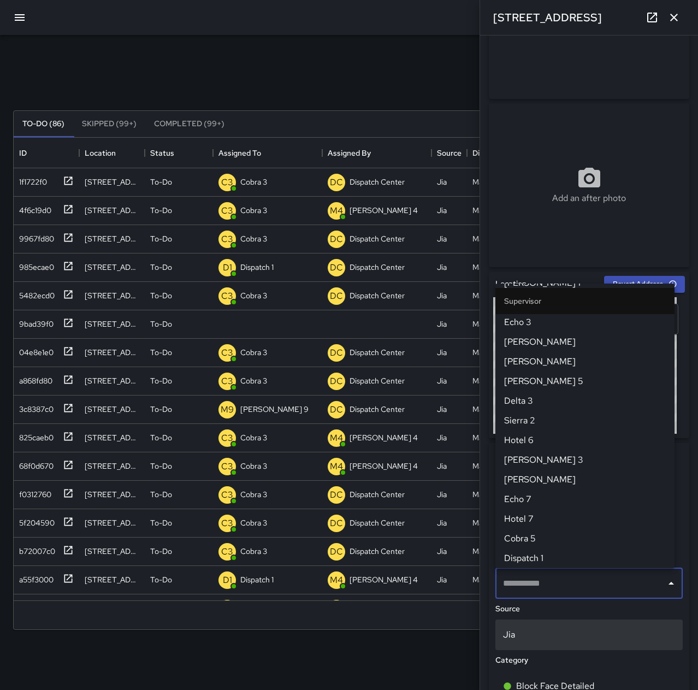
scroll to position [0, 0]
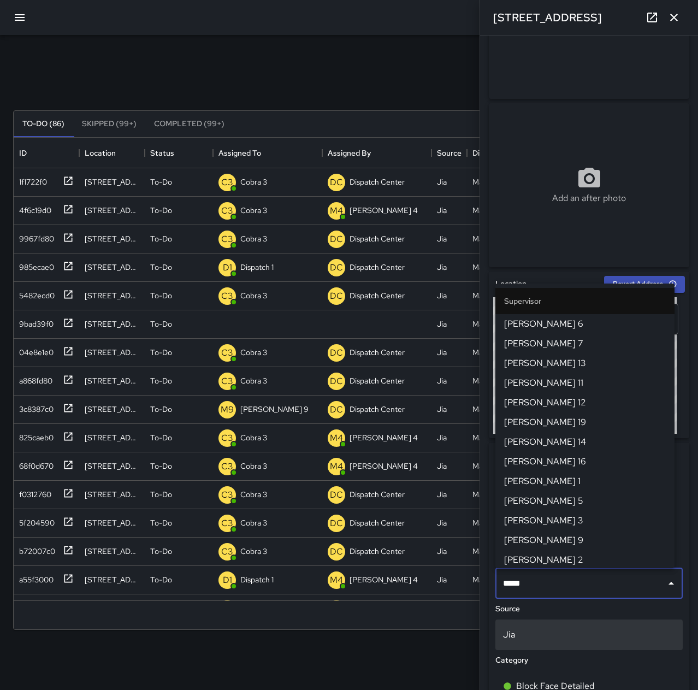
type input "******"
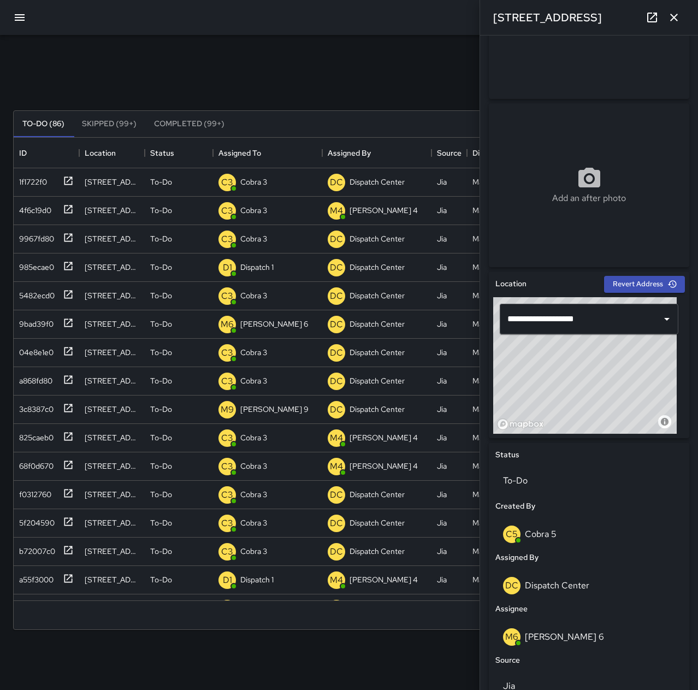
click at [305, 69] on div "Search Search New Task" at bounding box center [349, 84] width 676 height 57
click at [682, 21] on button "button" at bounding box center [674, 18] width 22 height 22
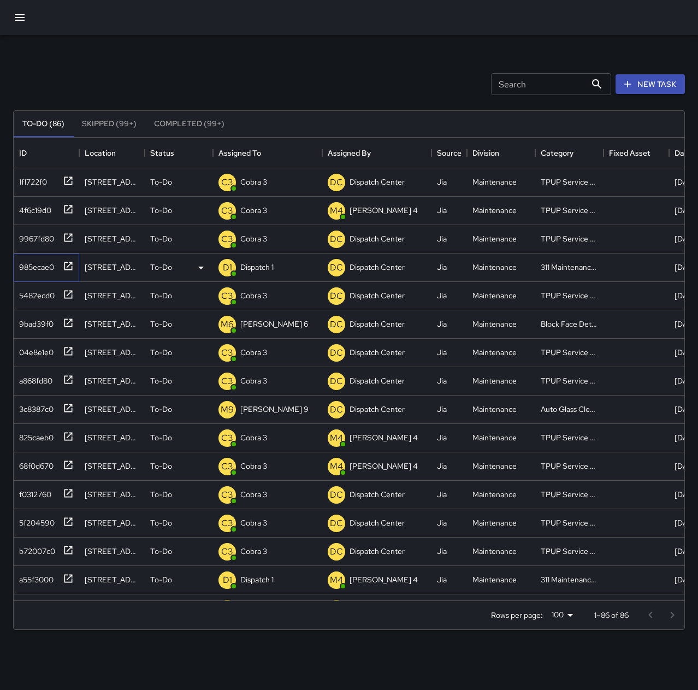
click at [29, 265] on div "985ecae0" at bounding box center [34, 264] width 39 height 15
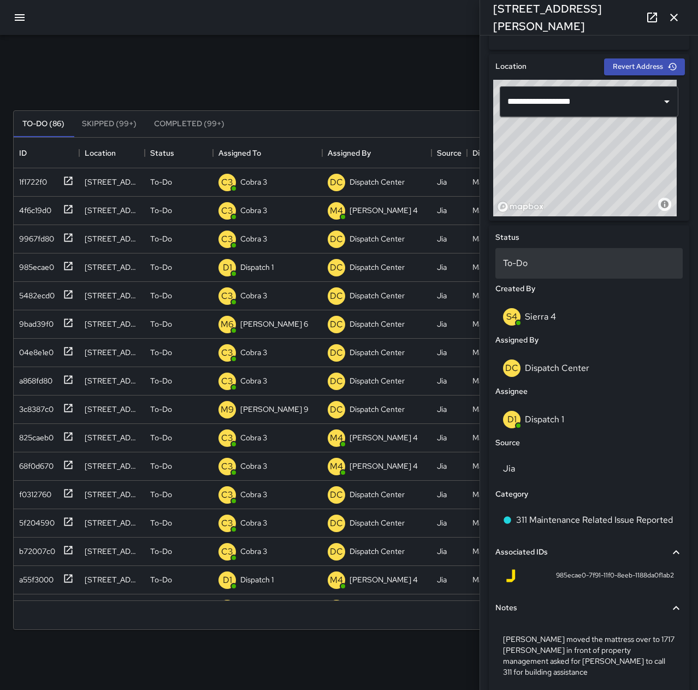
scroll to position [207, 0]
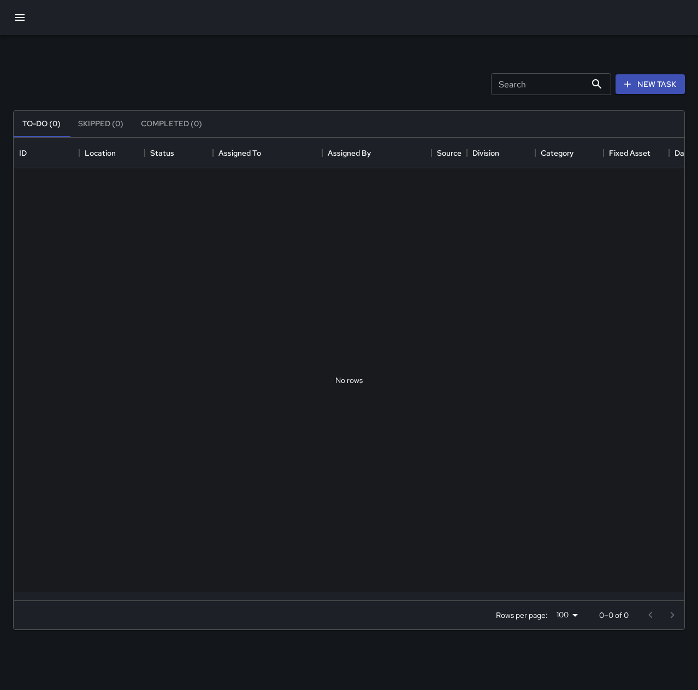
scroll to position [455, 663]
